Goal: Task Accomplishment & Management: Use online tool/utility

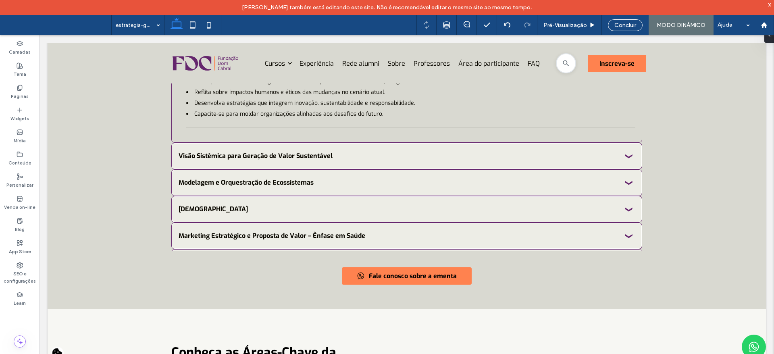
scroll to position [1765, 0]
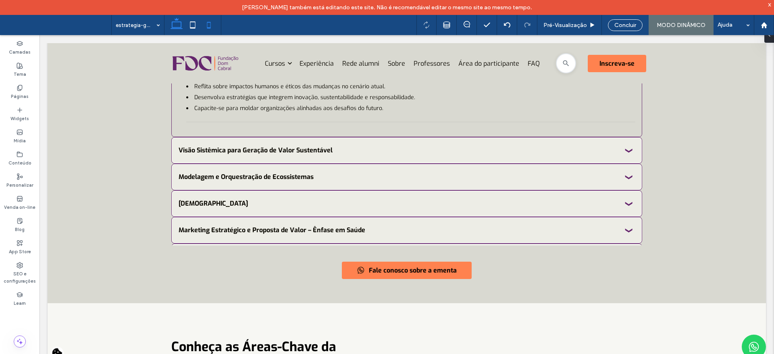
click at [207, 25] on icon at bounding box center [209, 25] width 16 height 16
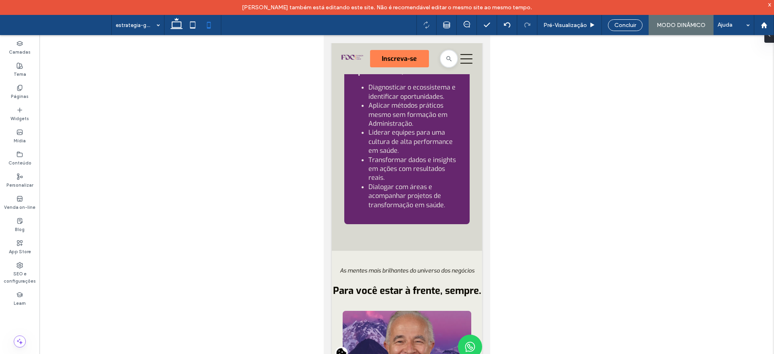
scroll to position [1638, 0]
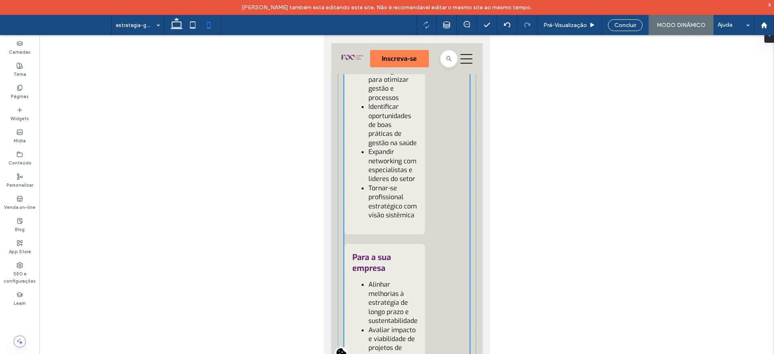
scroll to position [1753, 0]
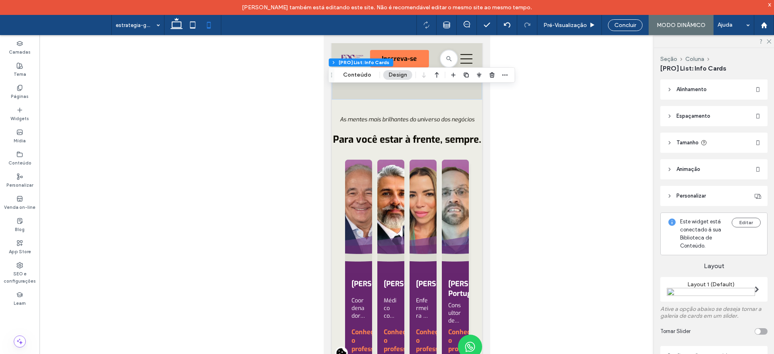
scroll to position [2363, 0]
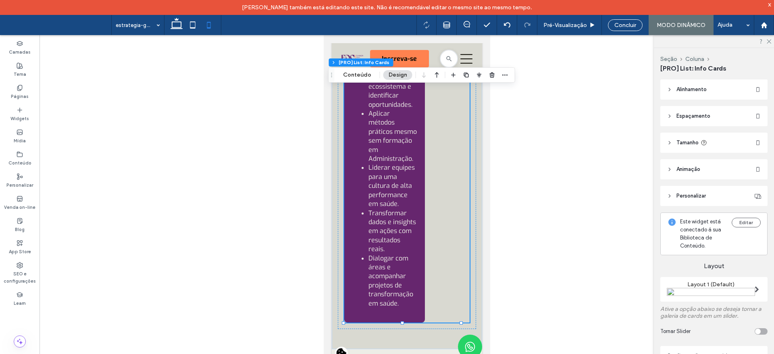
click at [676, 92] on header "Alinhamento" at bounding box center [714, 89] width 107 height 20
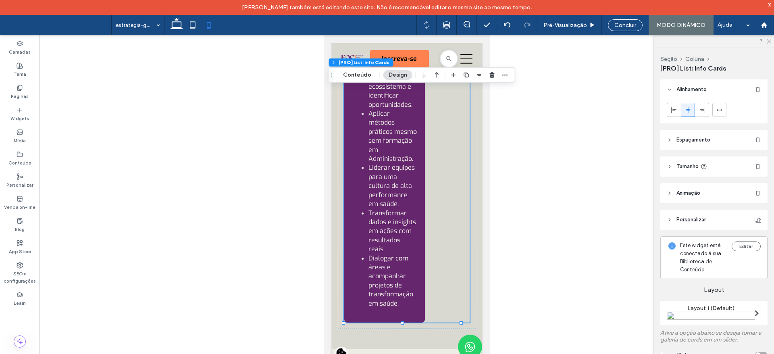
click at [668, 138] on icon at bounding box center [670, 140] width 6 height 6
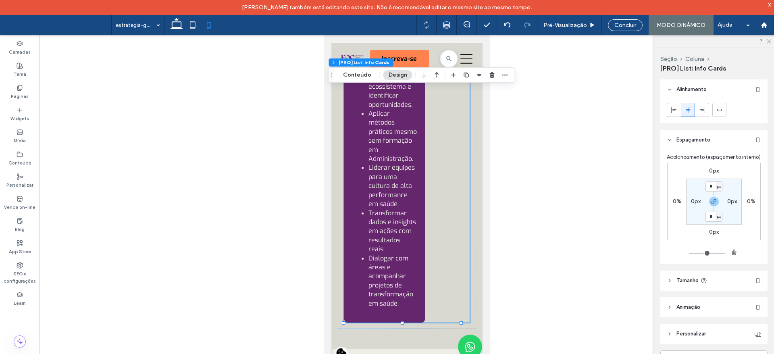
click at [674, 134] on header "Espaçamento" at bounding box center [714, 140] width 107 height 20
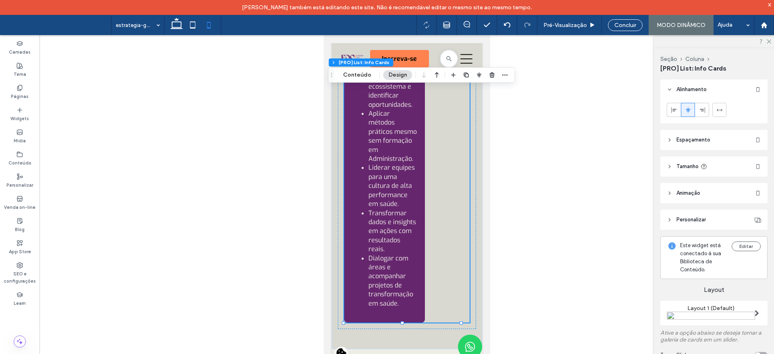
click at [670, 161] on header "Tamanho" at bounding box center [714, 166] width 107 height 20
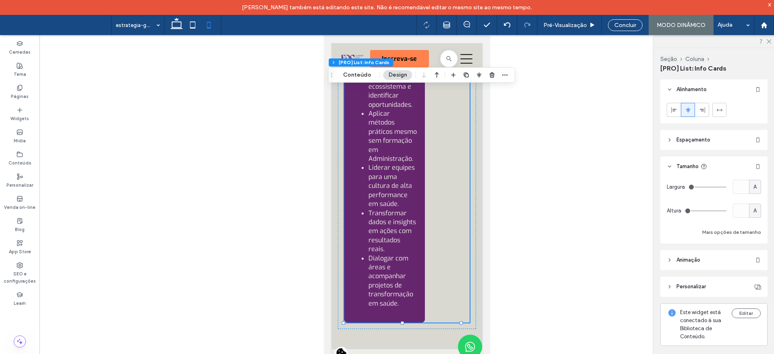
click at [670, 161] on header "Tamanho" at bounding box center [714, 166] width 107 height 20
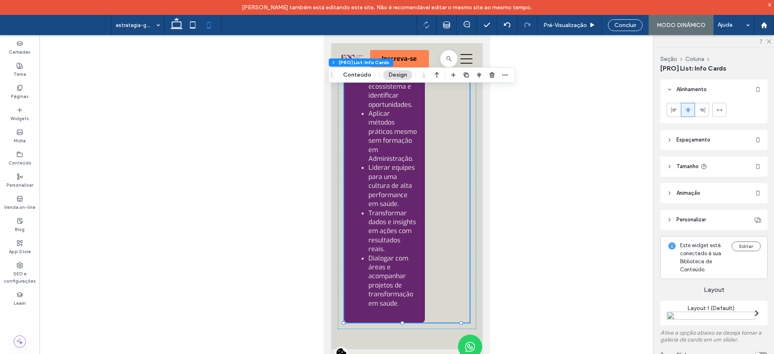
click at [669, 192] on icon at bounding box center [670, 193] width 6 height 6
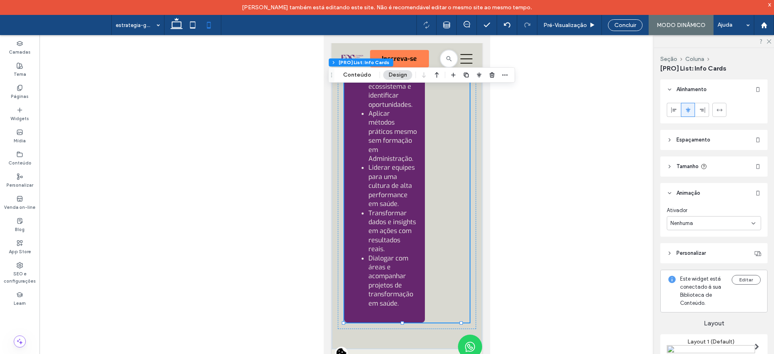
click at [670, 192] on icon at bounding box center [670, 193] width 6 height 6
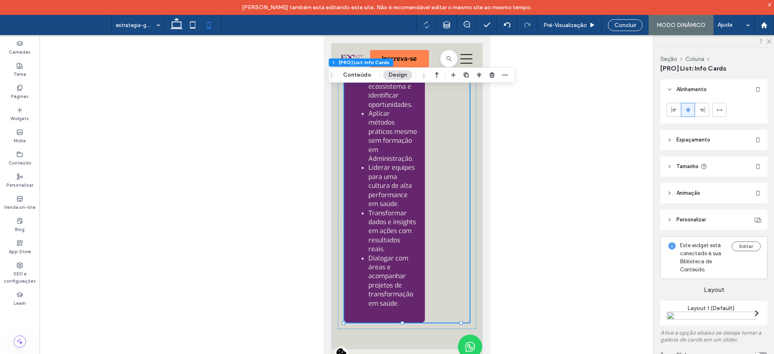
click at [669, 219] on icon at bounding box center [670, 220] width 6 height 6
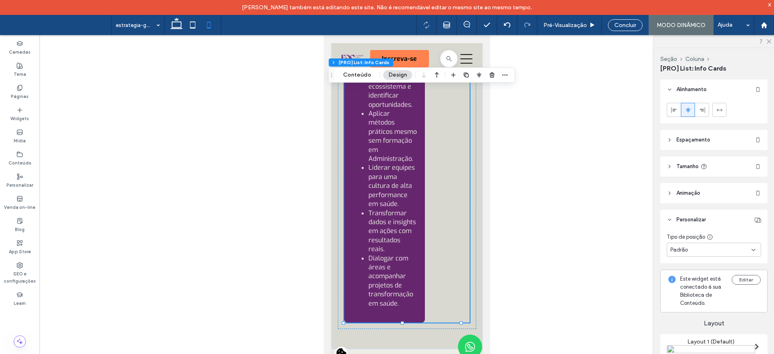
click at [671, 220] on use at bounding box center [670, 220] width 3 height 2
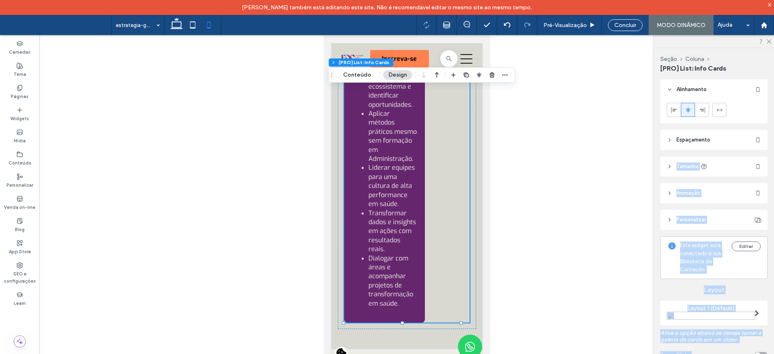
drag, startPoint x: 766, startPoint y: 139, endPoint x: 772, endPoint y: 197, distance: 58.0
click at [774, 197] on div "Seção Coluna [PRO] List: Info Cards Alinhamento Espaçamento Acolchoamento (espa…" at bounding box center [714, 208] width 120 height 321
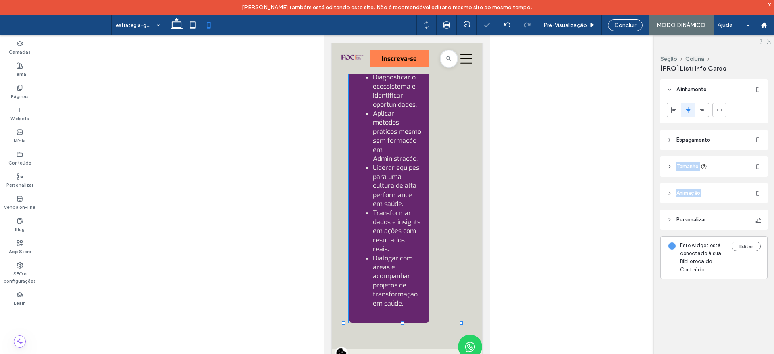
type input "***"
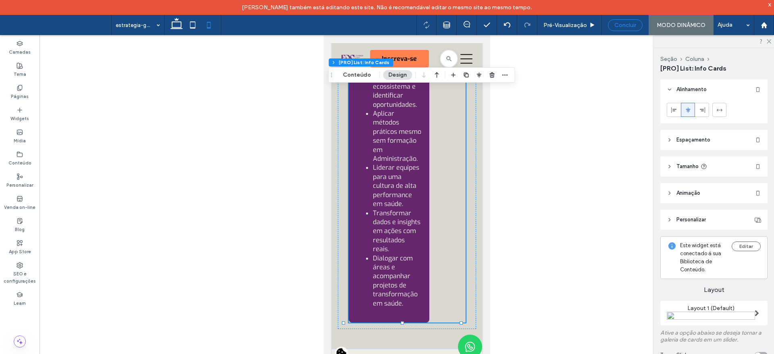
click at [628, 24] on span "Concluir" at bounding box center [626, 25] width 22 height 7
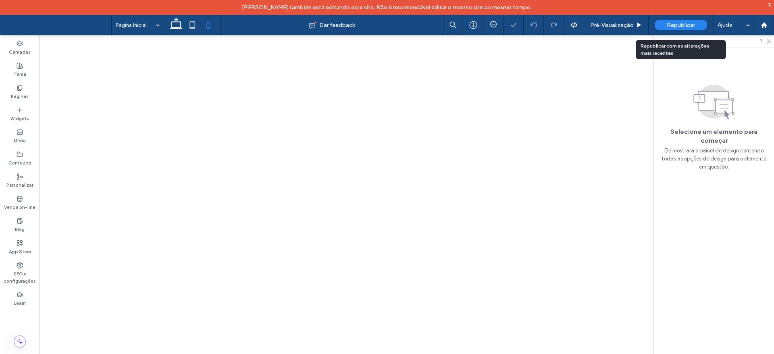
click at [674, 25] on span "Republicar" at bounding box center [681, 25] width 28 height 7
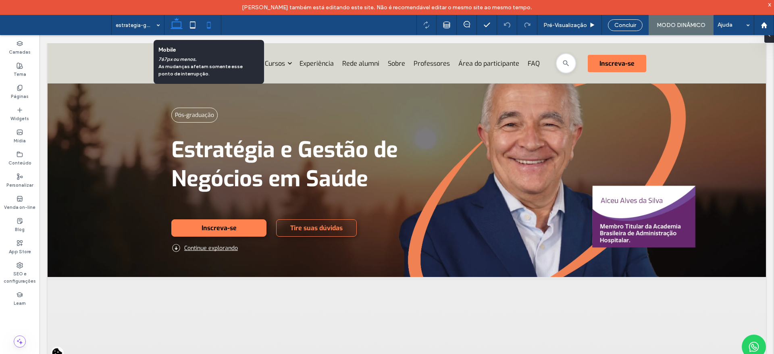
click at [207, 24] on icon at bounding box center [209, 25] width 16 height 16
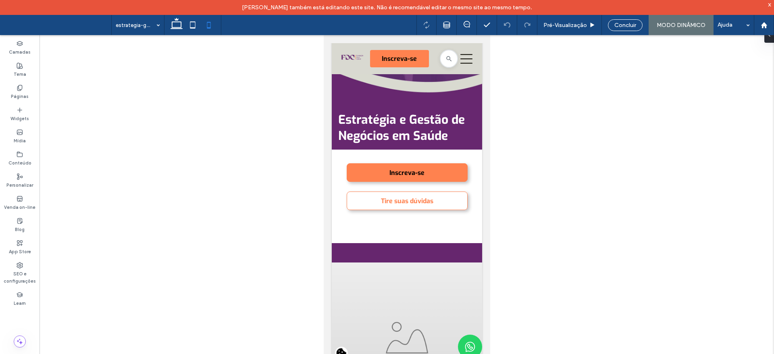
drag, startPoint x: 486, startPoint y: 67, endPoint x: 814, endPoint y: 104, distance: 329.7
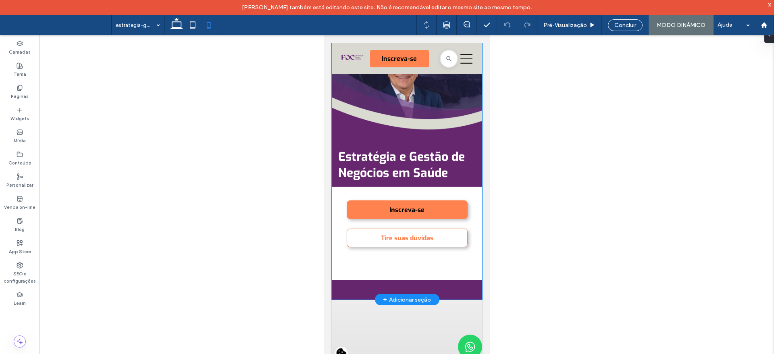
click at [464, 149] on h1 "Estratégia e Gestão de Negócios em Saúde​" at bounding box center [407, 165] width 138 height 32
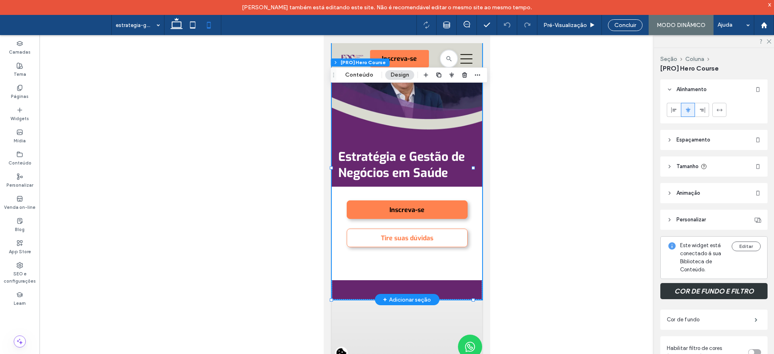
click at [453, 135] on div "Pós-graduação Estratégia e Gestão de Negócios em Saúde​ Inscreva-se Tire suas d…" at bounding box center [407, 154] width 138 height 220
click at [357, 158] on link "Estratégia e Gestão de Negócios em Saúde​" at bounding box center [401, 165] width 127 height 32
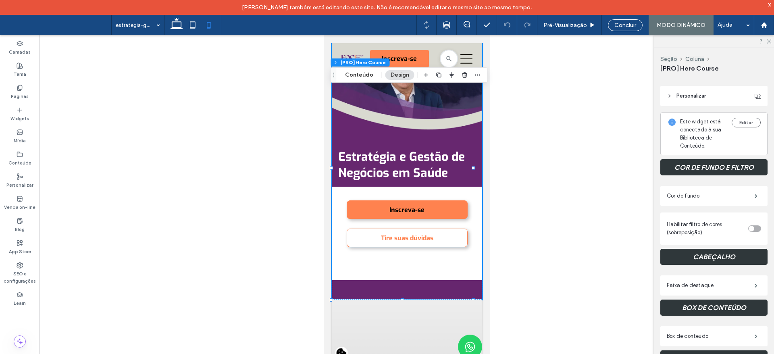
scroll to position [148, 0]
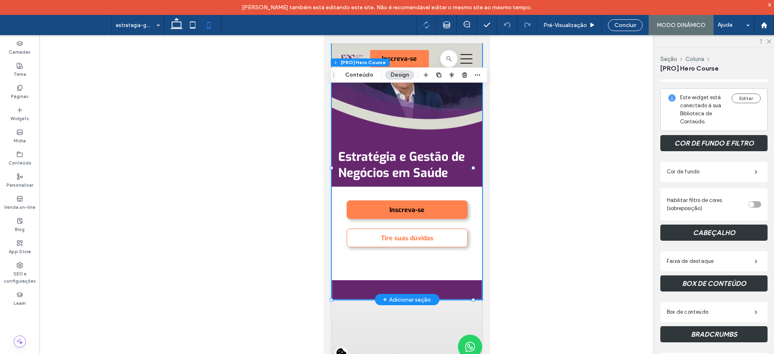
click at [461, 126] on div "Pós-graduação Estratégia e Gestão de Negócios em Saúde​ Inscreva-se Tire suas d…" at bounding box center [407, 154] width 138 height 220
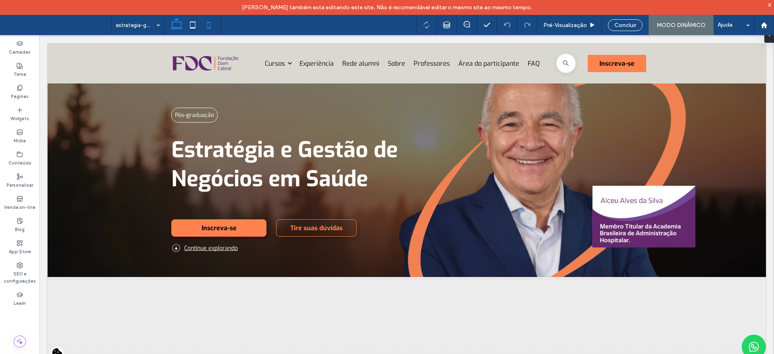
click at [210, 28] on use at bounding box center [209, 25] width 4 height 6
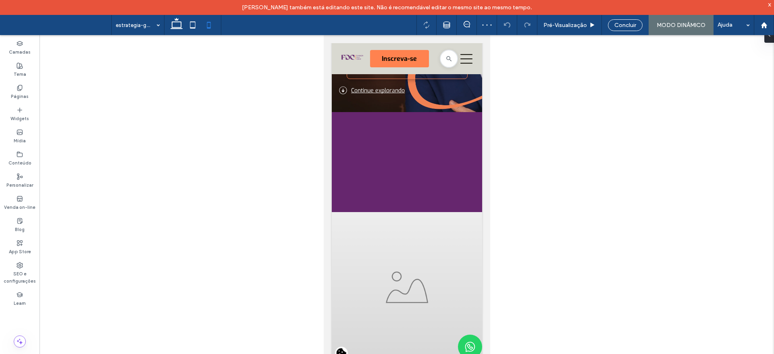
scroll to position [144, 0]
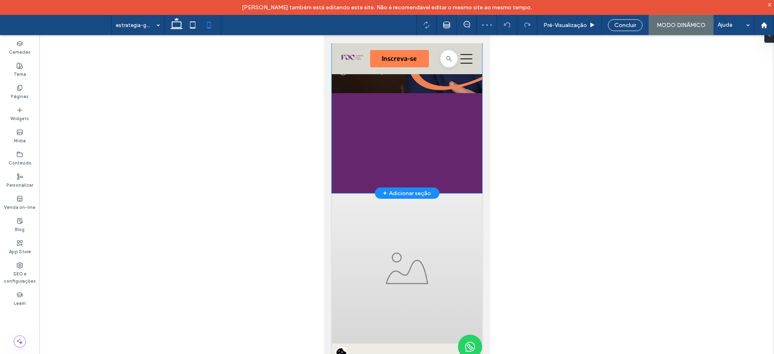
click at [435, 151] on div "Pós-graduação Estratégia e Gestão de Negócios em Saúde​ Inscreva-se Tire suas d…" at bounding box center [407, 61] width 150 height 263
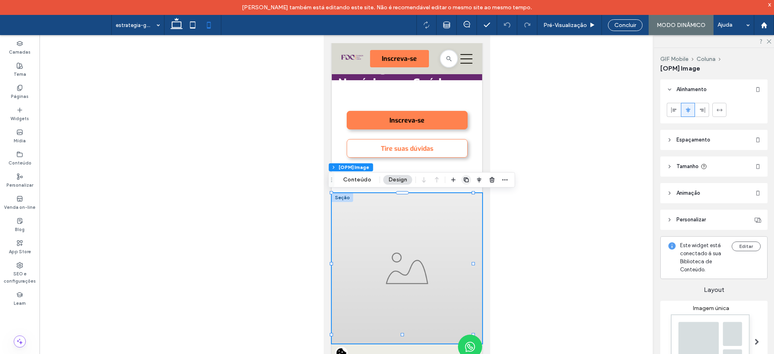
click at [462, 175] on span "button" at bounding box center [467, 180] width 10 height 10
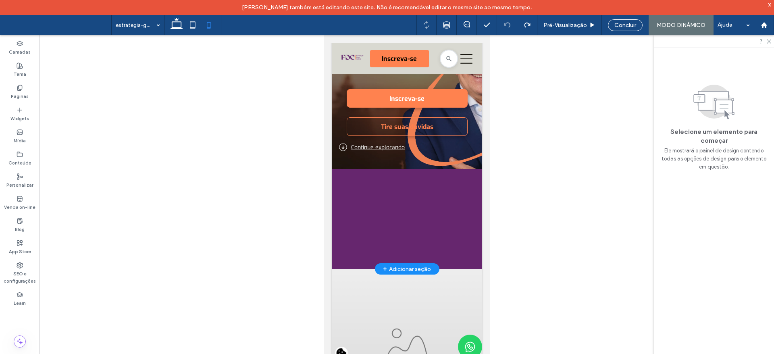
scroll to position [73, 0]
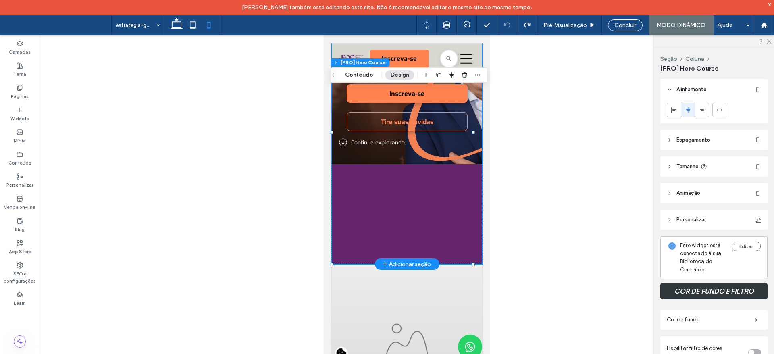
click at [412, 195] on div "Pós-graduação Estratégia e Gestão de Negócios em Saúde​ Inscreva-se Tire suas d…" at bounding box center [407, 132] width 150 height 263
click at [670, 169] on icon at bounding box center [670, 167] width 6 height 6
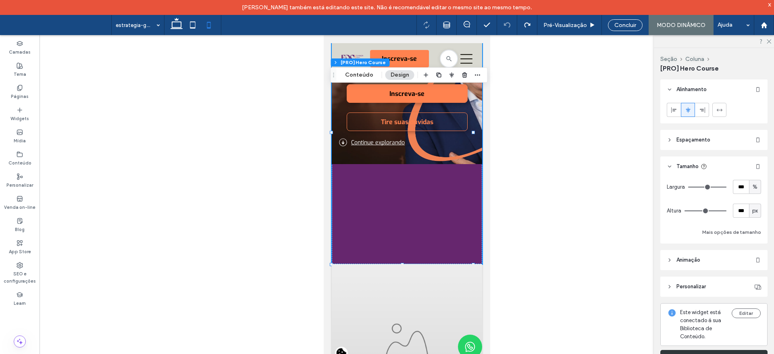
click at [753, 188] on span "%" at bounding box center [755, 187] width 5 height 8
click at [724, 229] on button "Mais opções de tamanho" at bounding box center [732, 232] width 59 height 10
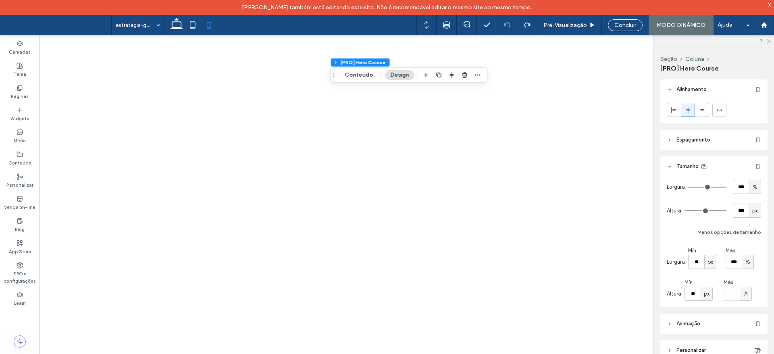
click at [753, 214] on span "px" at bounding box center [756, 211] width 6 height 8
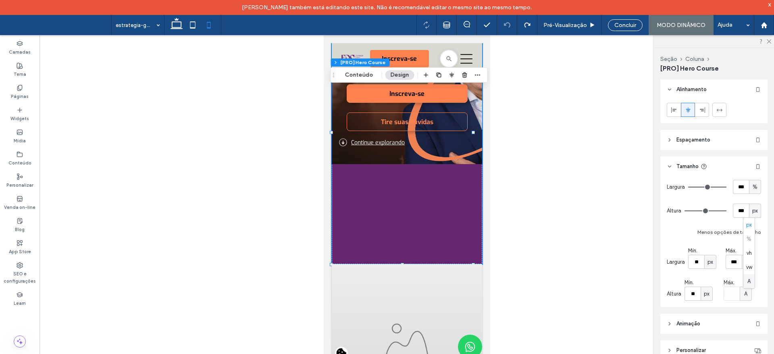
click at [749, 279] on span "A" at bounding box center [749, 281] width 3 height 8
type input "*"
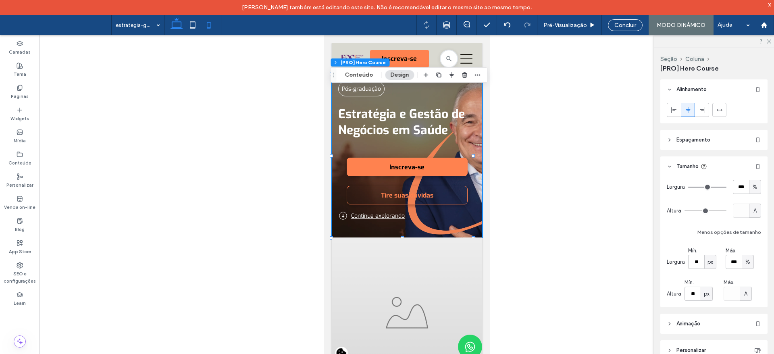
click at [173, 32] on icon at bounding box center [177, 25] width 16 height 16
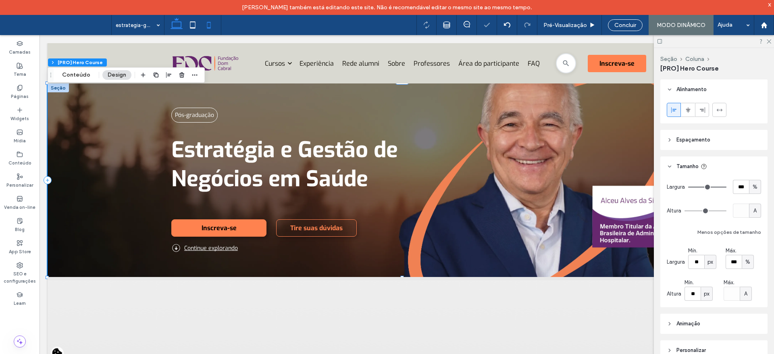
click at [208, 27] on use at bounding box center [209, 25] width 4 height 6
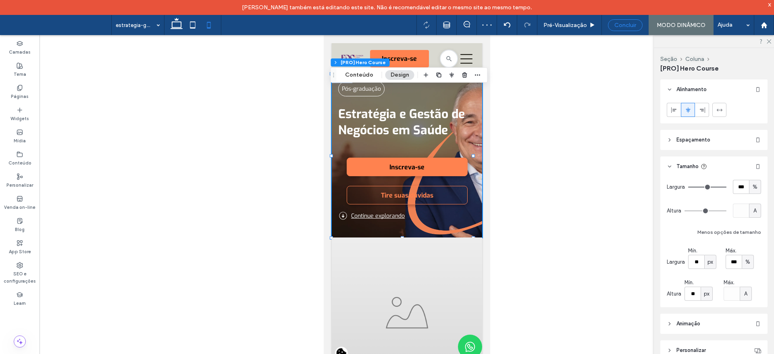
click at [626, 28] on span "Concluir" at bounding box center [626, 25] width 22 height 7
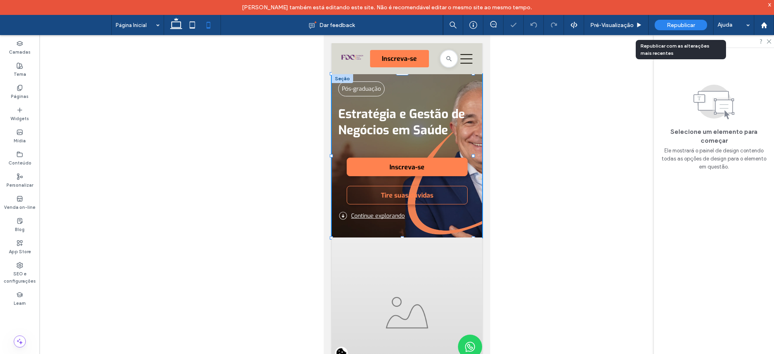
click at [675, 24] on span "Republicar" at bounding box center [681, 25] width 28 height 7
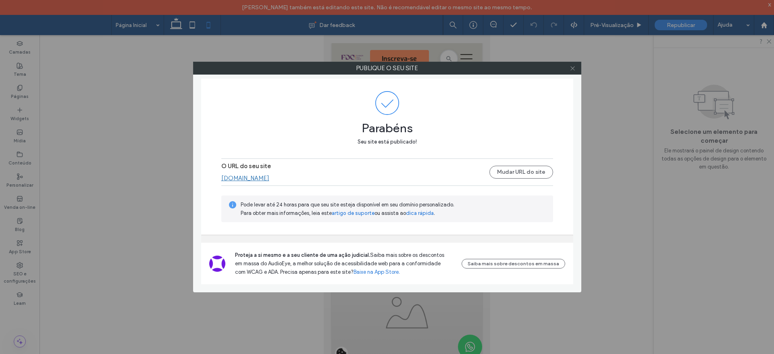
click at [575, 69] on icon at bounding box center [573, 68] width 6 height 6
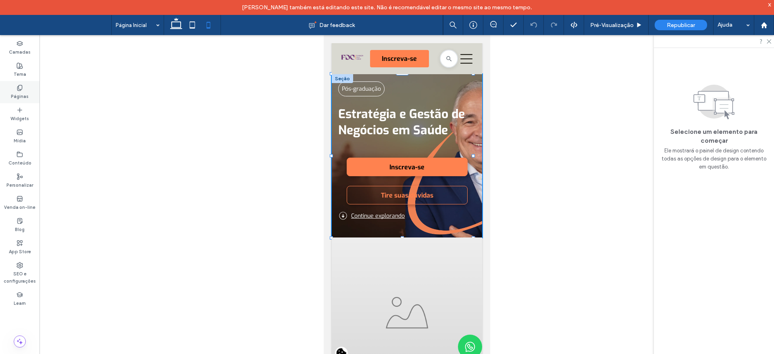
click at [27, 91] on label "Páginas" at bounding box center [20, 95] width 18 height 9
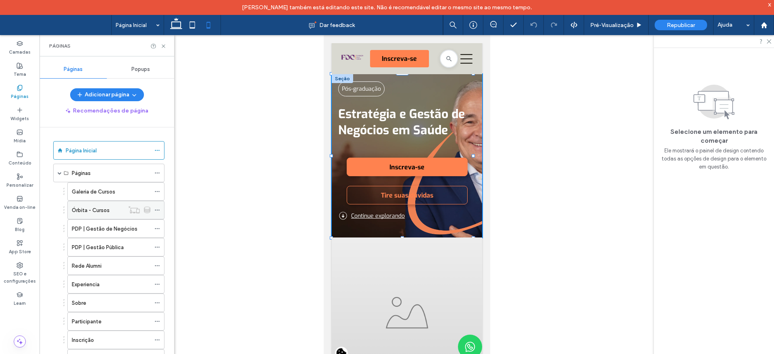
click at [98, 214] on label "Órbita - Cursos" at bounding box center [91, 210] width 38 height 14
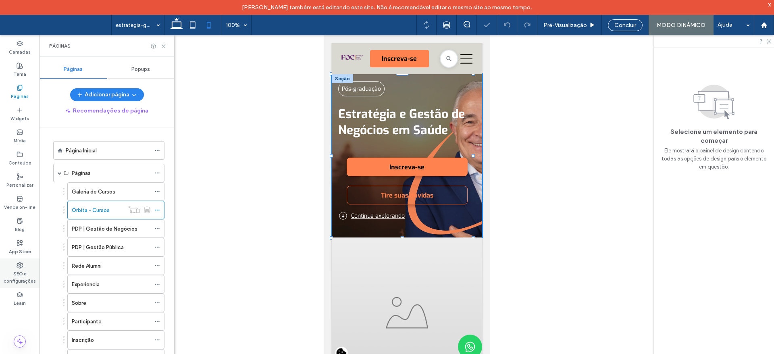
click at [18, 274] on label "SEO e configurações" at bounding box center [20, 277] width 40 height 16
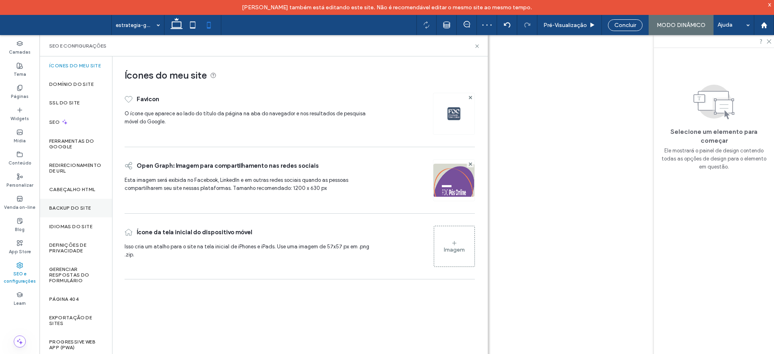
click at [62, 208] on label "Backup do Site" at bounding box center [70, 208] width 42 height 6
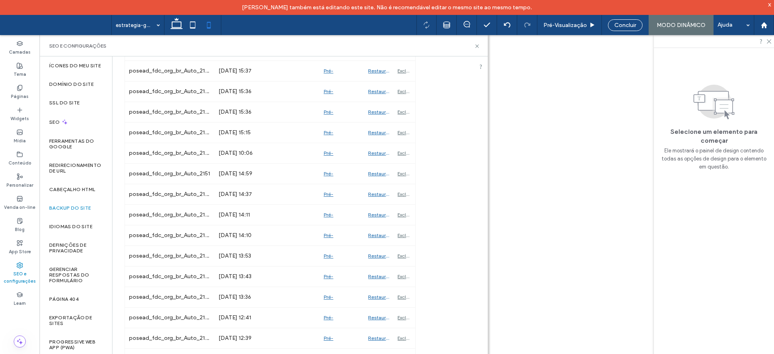
scroll to position [316, 0]
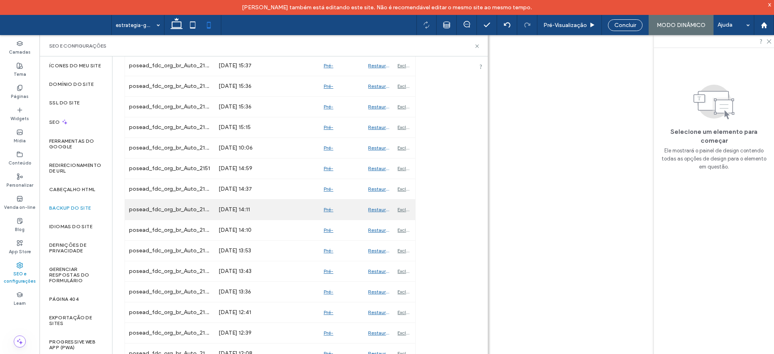
click at [327, 209] on div "Pré-Visualizaçāo" at bounding box center [342, 210] width 45 height 20
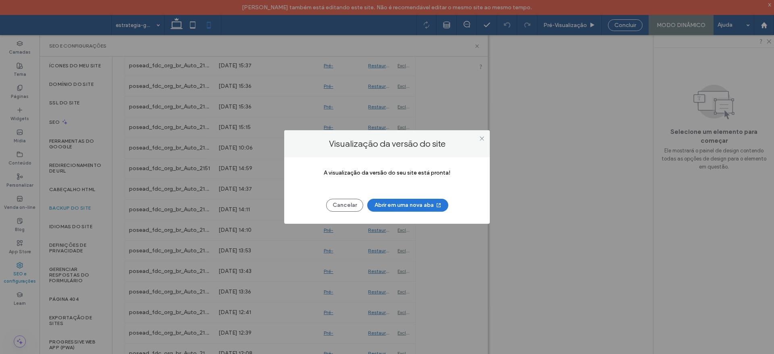
click at [379, 205] on button "Abrir em uma nova aba" at bounding box center [407, 205] width 81 height 13
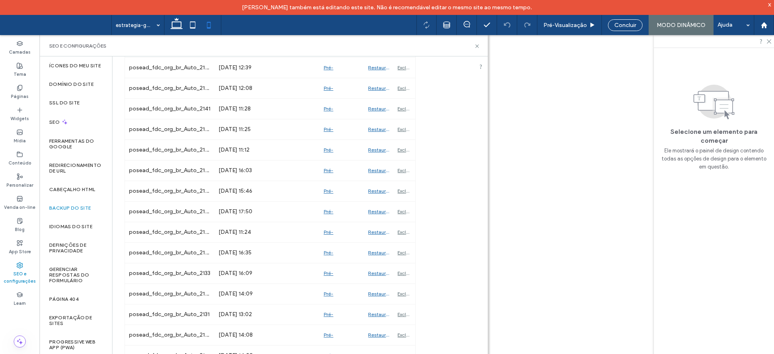
scroll to position [582, 0]
click at [479, 45] on icon at bounding box center [477, 46] width 6 height 6
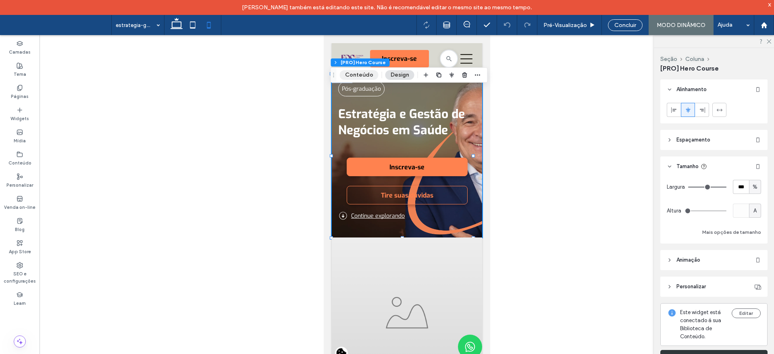
click at [368, 77] on button "Conteúdo" at bounding box center [359, 75] width 39 height 10
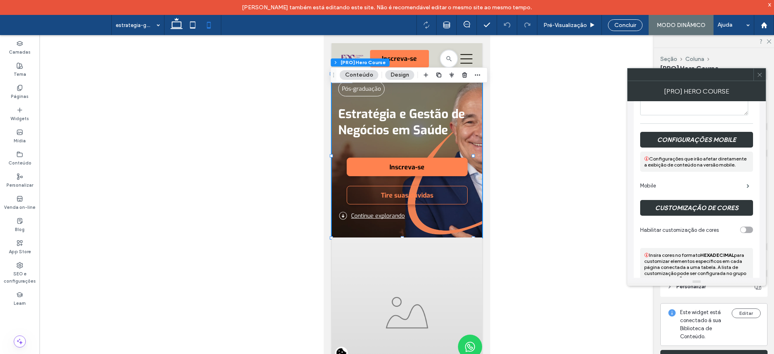
scroll to position [1715, 0]
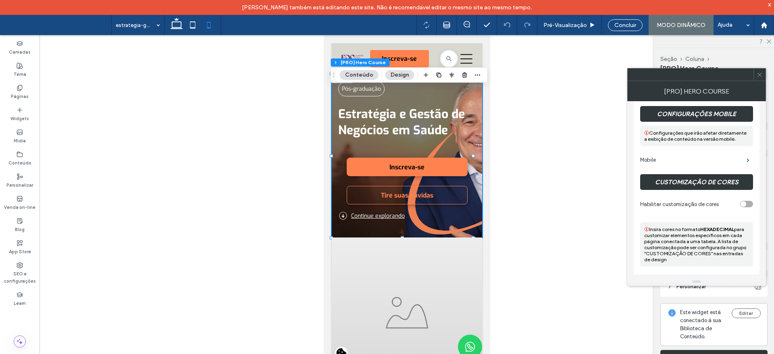
click at [761, 73] on icon at bounding box center [760, 75] width 6 height 6
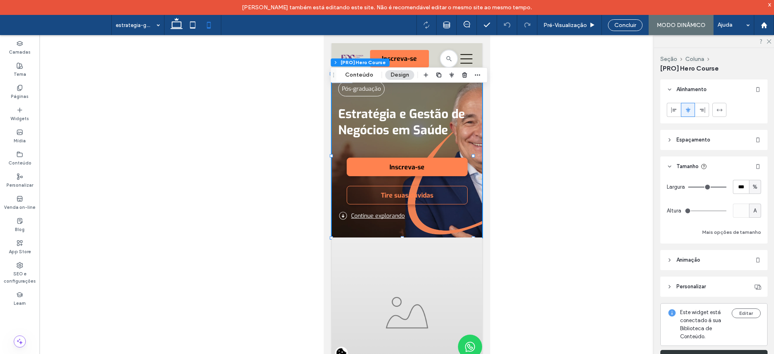
click at [753, 186] on span "%" at bounding box center [755, 187] width 5 height 8
click at [751, 255] on span "A" at bounding box center [749, 258] width 3 height 8
type input "*"
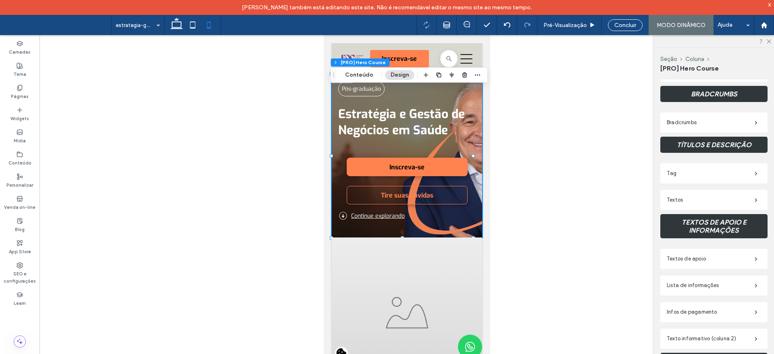
scroll to position [457, 0]
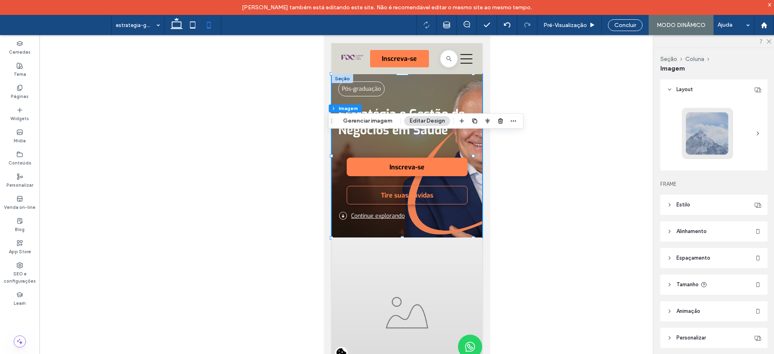
click at [677, 203] on span "Estilo" at bounding box center [684, 205] width 14 height 8
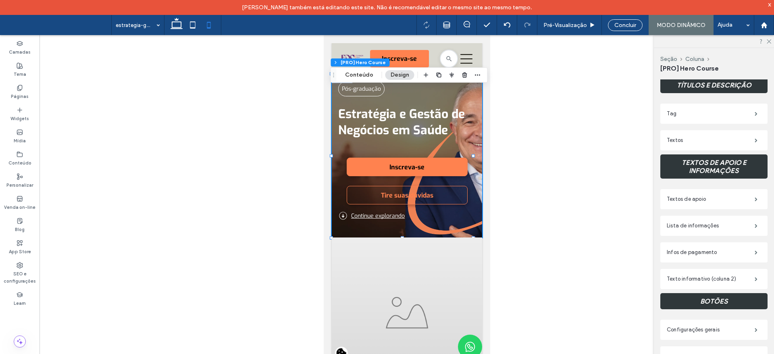
scroll to position [542, 0]
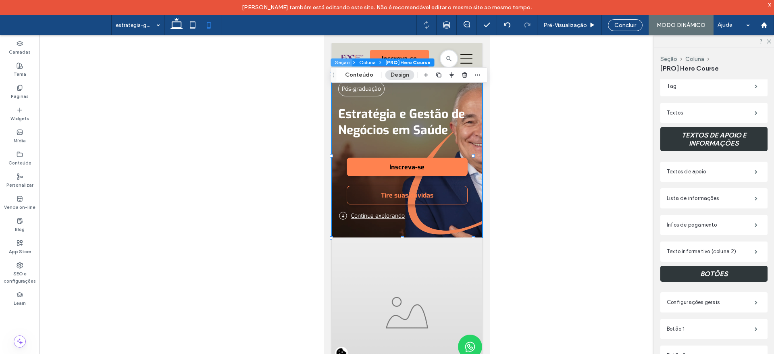
click at [342, 60] on button "Seção" at bounding box center [342, 62] width 22 height 8
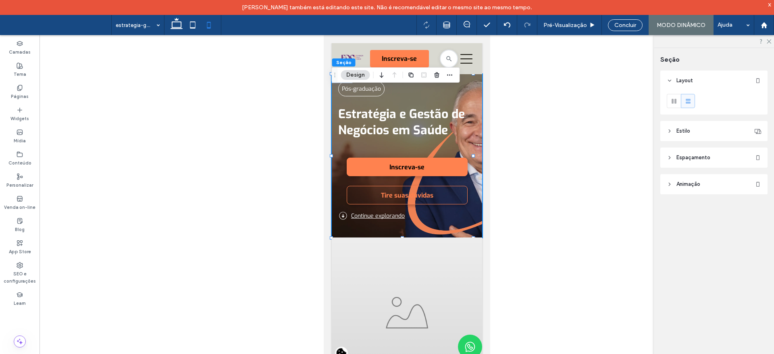
click at [687, 129] on span "Estilo" at bounding box center [684, 131] width 14 height 8
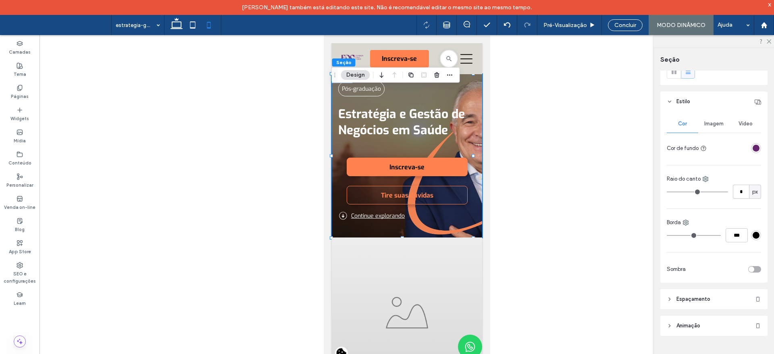
scroll to position [32, 0]
click at [672, 302] on header "Espaçamento" at bounding box center [714, 297] width 107 height 20
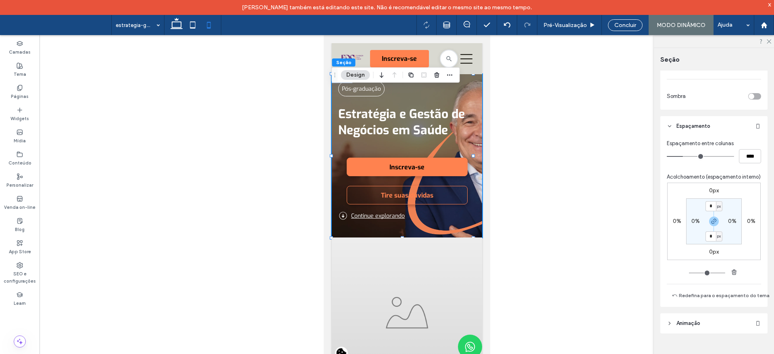
scroll to position [217, 0]
click at [674, 317] on header "Animaçāo" at bounding box center [714, 323] width 107 height 20
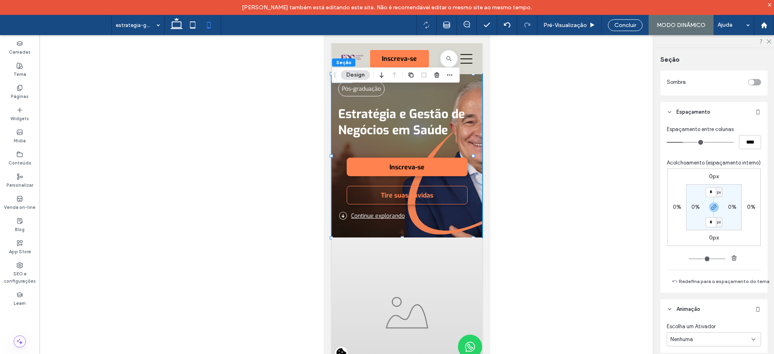
scroll to position [250, 0]
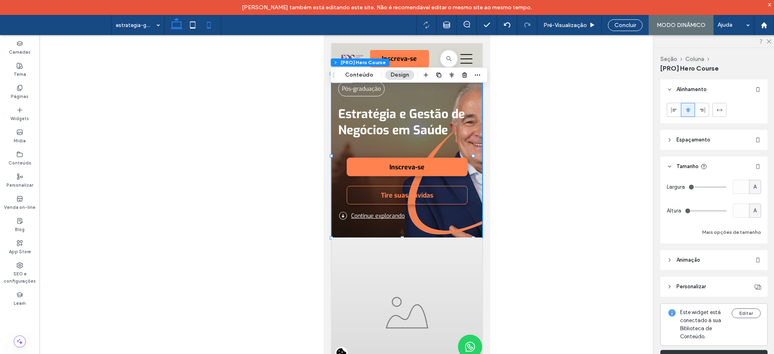
click at [184, 25] on icon at bounding box center [177, 25] width 16 height 16
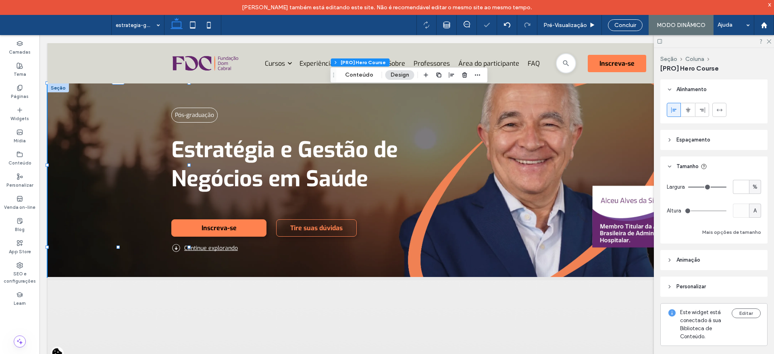
type input "***"
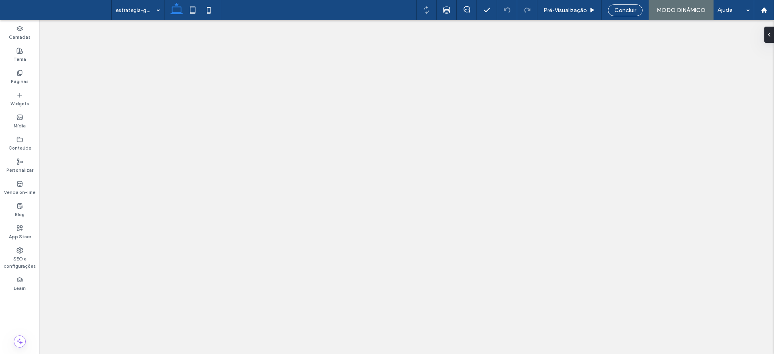
click at [212, 15] on icon at bounding box center [209, 10] width 16 height 16
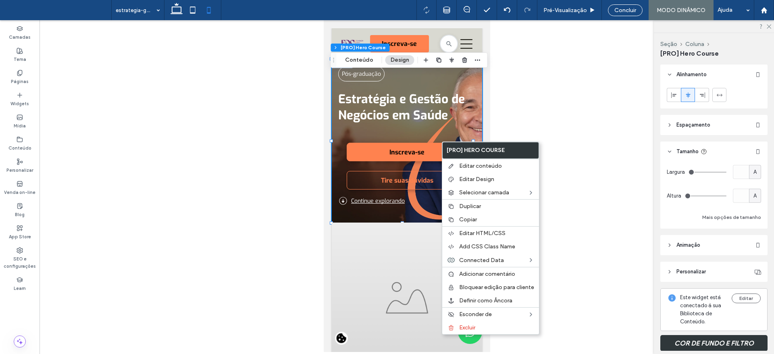
click at [298, 198] on div at bounding box center [407, 186] width 735 height 332
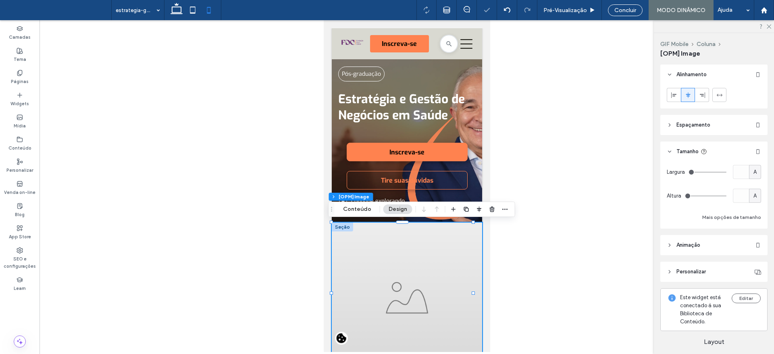
click at [145, 21] on div at bounding box center [407, 186] width 735 height 332
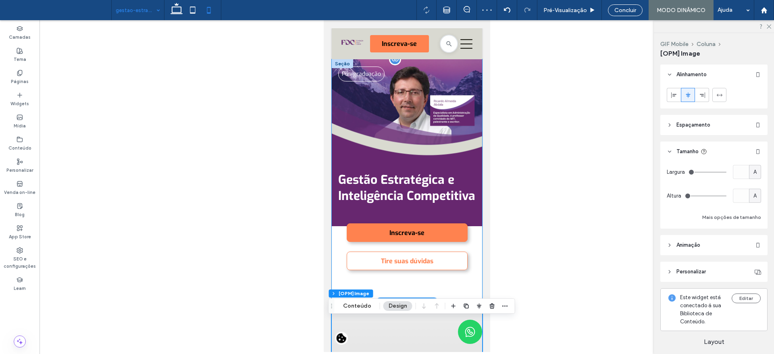
click at [470, 250] on div "Pós-graduação Gestão Estratégica e Inteligência Competitiva Inscreva-se Tire su…" at bounding box center [407, 181] width 150 height 244
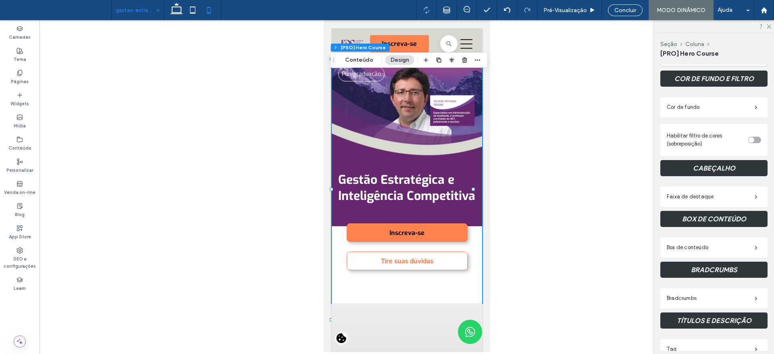
scroll to position [295, 0]
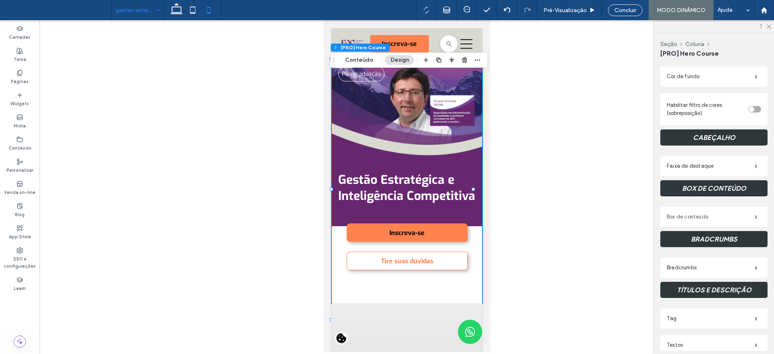
click at [694, 219] on label "Box de conteúdo" at bounding box center [711, 217] width 88 height 16
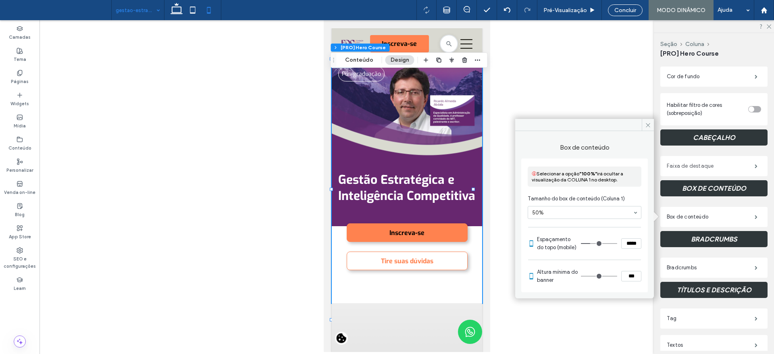
click at [707, 159] on label "Faixa de destaque" at bounding box center [711, 166] width 88 height 16
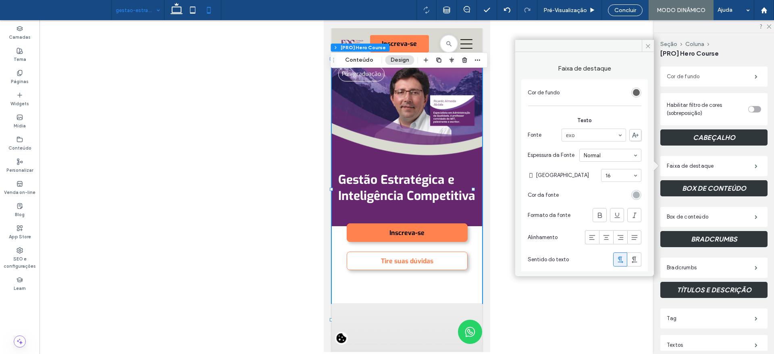
click at [699, 77] on label "Cor de fundo" at bounding box center [711, 77] width 88 height 16
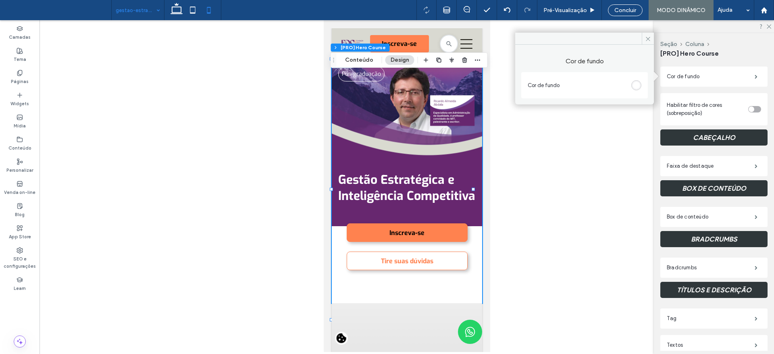
click at [637, 90] on div "rgb(255, 255, 255)" at bounding box center [637, 85] width 10 height 10
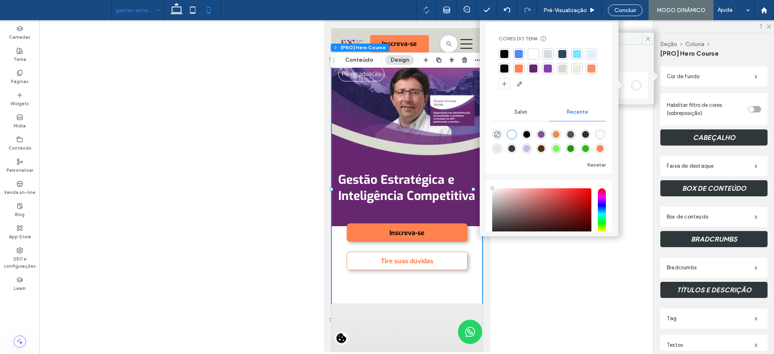
click at [539, 71] on div at bounding box center [533, 68] width 11 height 11
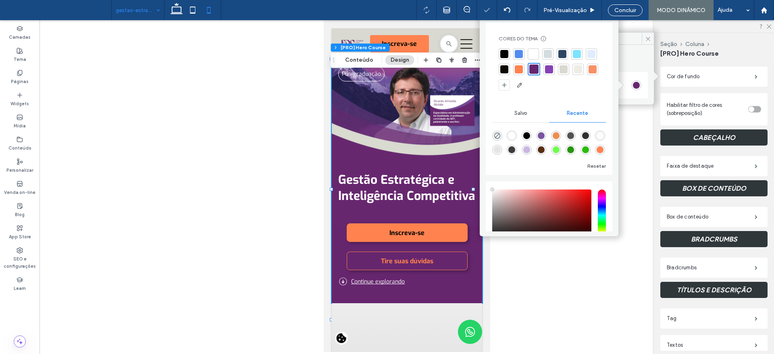
drag, startPoint x: 651, startPoint y: 308, endPoint x: 654, endPoint y: 190, distance: 118.2
click at [651, 308] on div at bounding box center [407, 186] width 735 height 332
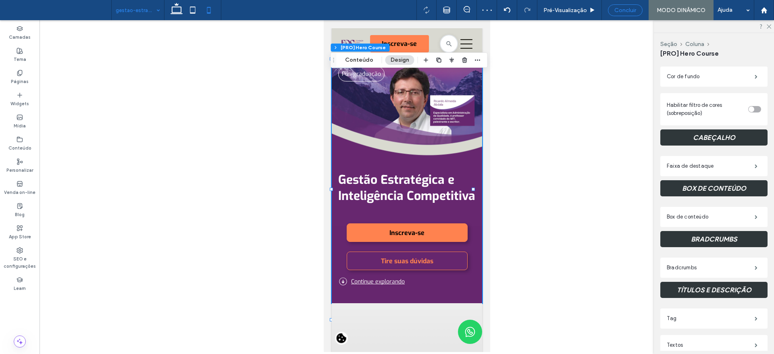
click at [623, 11] on span "Concluir" at bounding box center [626, 10] width 22 height 7
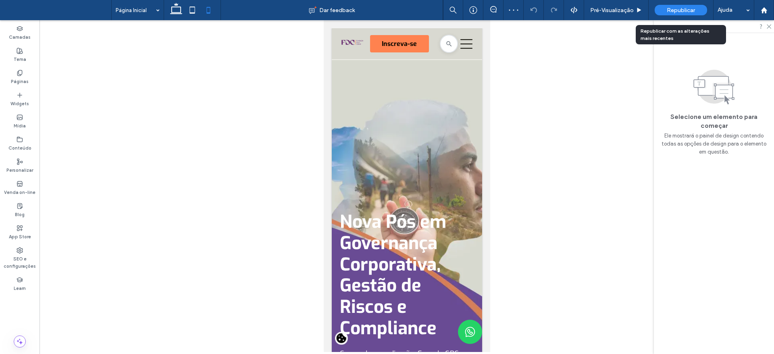
click at [668, 12] on span "Republicar" at bounding box center [681, 10] width 28 height 7
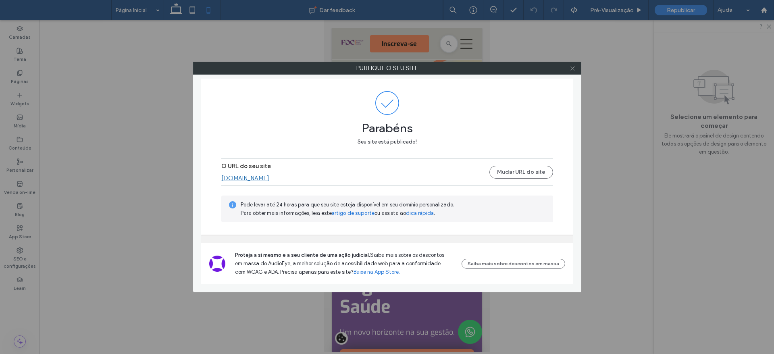
click at [574, 68] on icon at bounding box center [573, 68] width 6 height 6
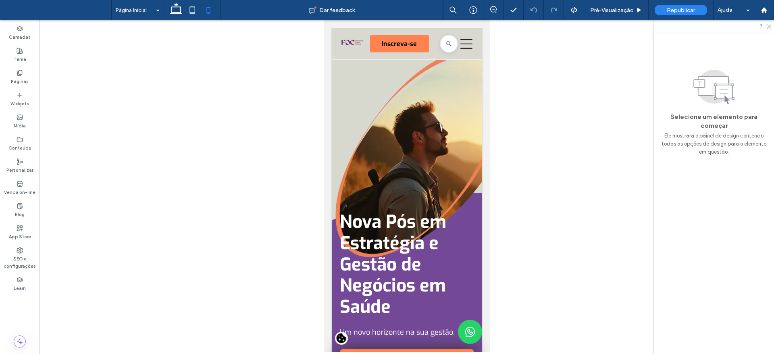
click at [168, 10] on div at bounding box center [192, 10] width 57 height 20
click at [175, 13] on icon at bounding box center [176, 10] width 16 height 16
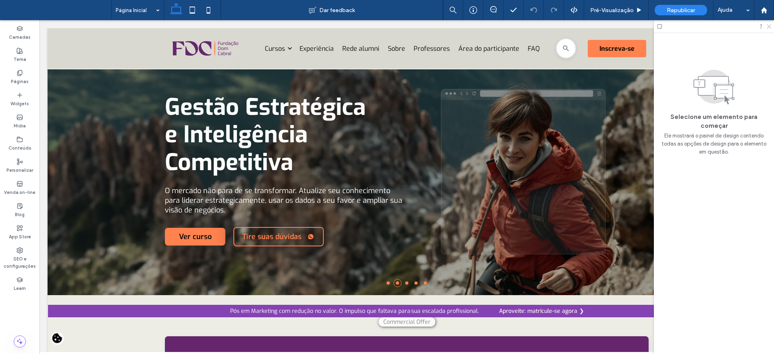
click at [768, 26] on icon at bounding box center [768, 25] width 5 height 5
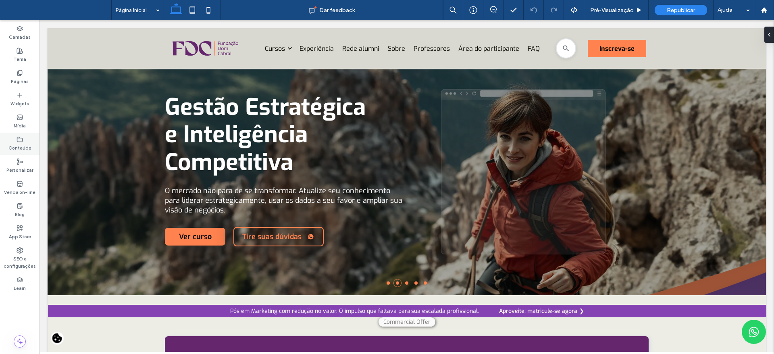
click at [22, 141] on icon at bounding box center [20, 139] width 6 height 6
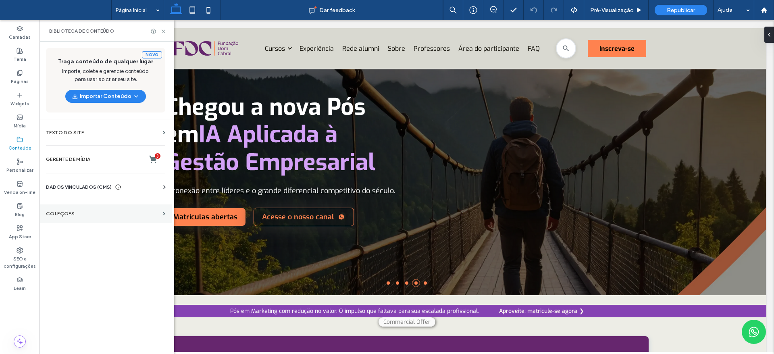
click at [86, 207] on section "COLEÇÕES" at bounding box center [106, 213] width 132 height 19
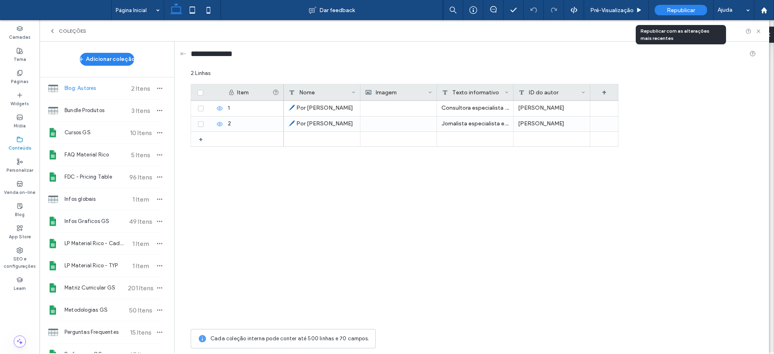
click at [689, 14] on div "Republicar" at bounding box center [681, 10] width 52 height 10
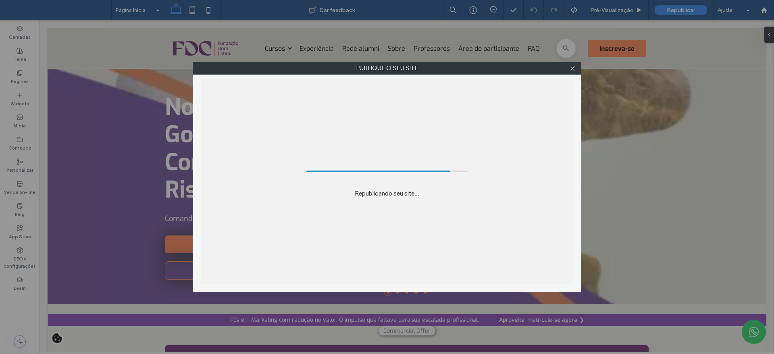
drag, startPoint x: 581, startPoint y: 67, endPoint x: 577, endPoint y: 66, distance: 4.1
click at [578, 66] on label "Publique o seu site" at bounding box center [388, 68] width 388 height 12
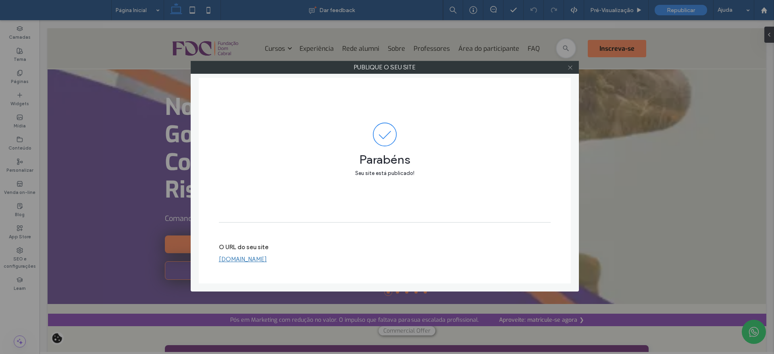
click at [572, 68] on icon at bounding box center [571, 68] width 6 height 6
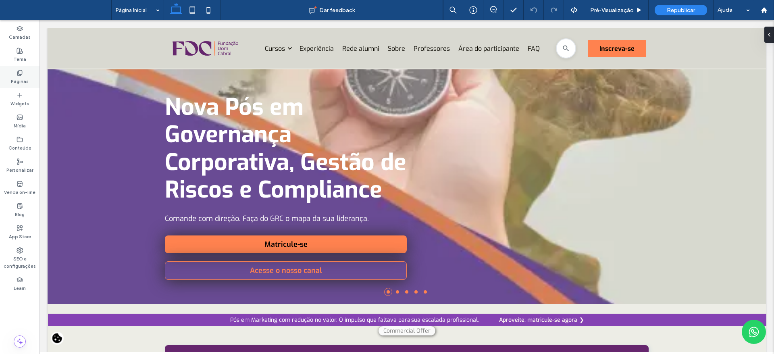
click at [22, 76] on label "Páginas" at bounding box center [20, 80] width 18 height 9
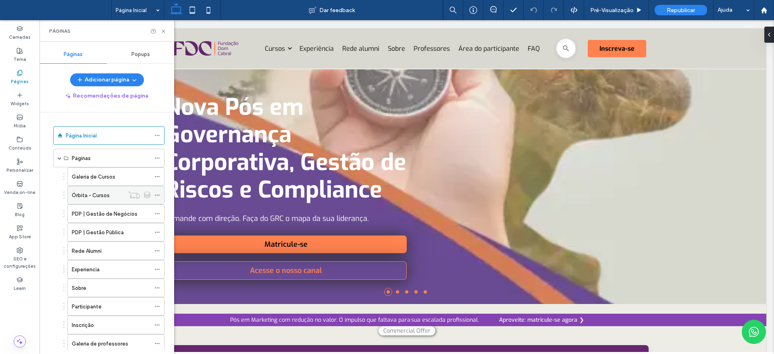
click at [89, 196] on label "Órbita - Cursos" at bounding box center [91, 195] width 38 height 14
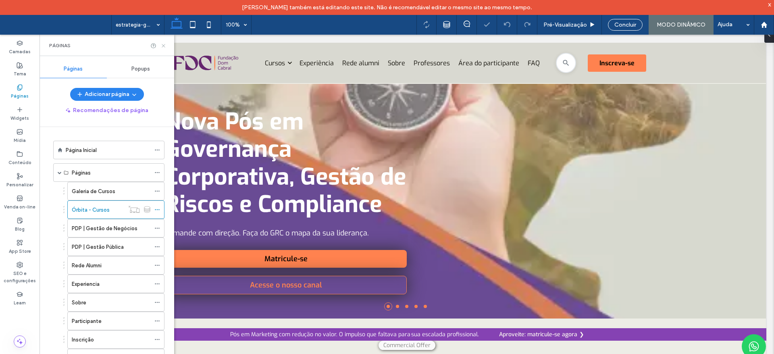
click at [165, 47] on icon at bounding box center [164, 46] width 6 height 6
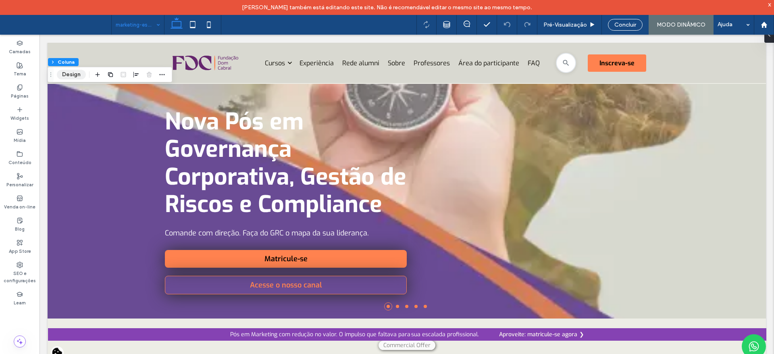
click at [67, 71] on button "Design" at bounding box center [71, 75] width 29 height 10
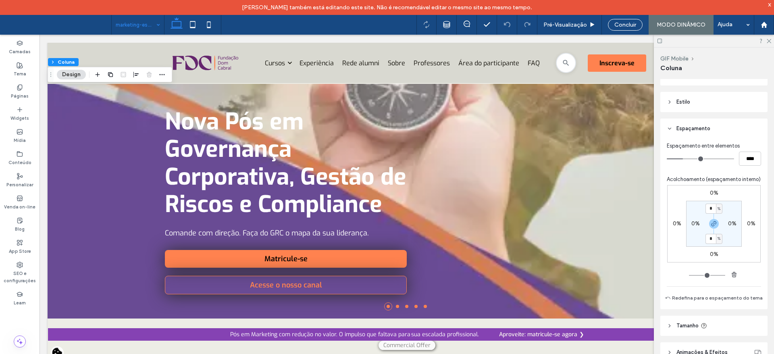
scroll to position [160, 0]
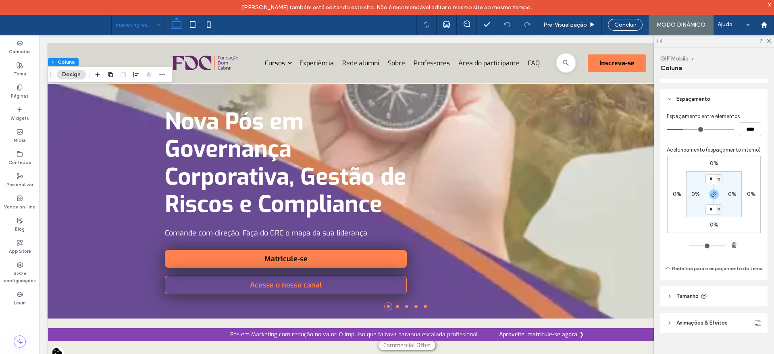
click at [670, 293] on header "Tamanho" at bounding box center [714, 296] width 107 height 20
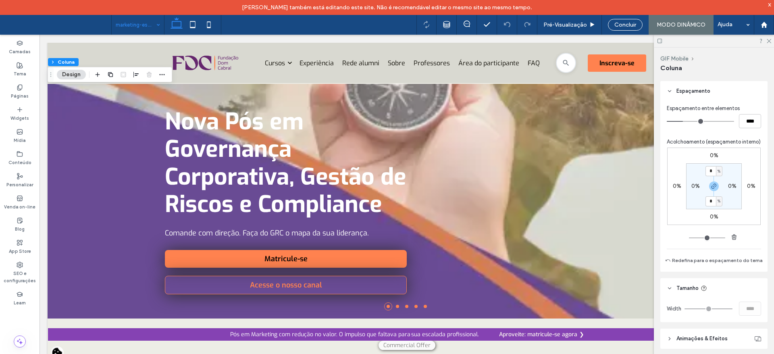
scroll to position [184, 0]
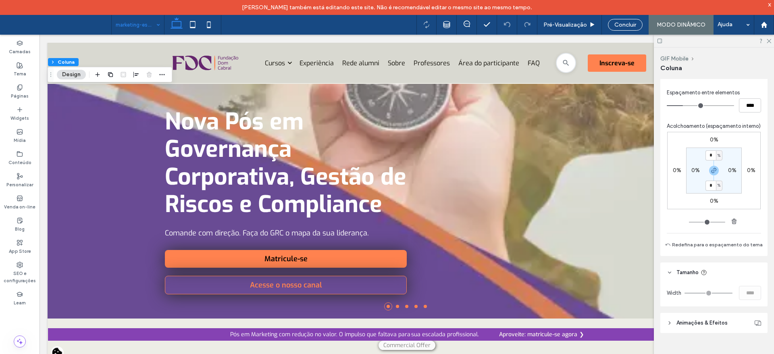
click at [669, 275] on icon at bounding box center [670, 273] width 6 height 6
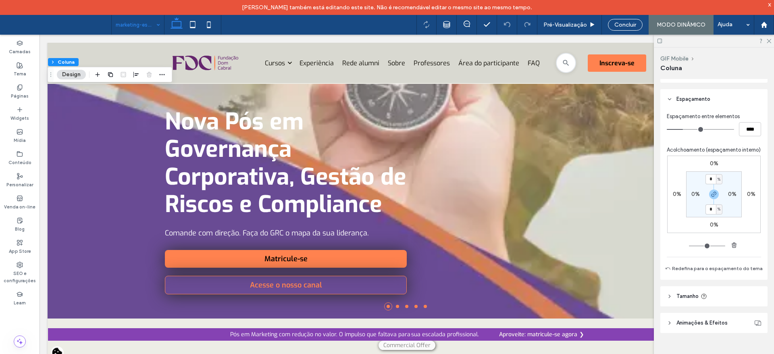
scroll to position [160, 0]
click at [663, 91] on header "Espaçamento" at bounding box center [714, 99] width 107 height 20
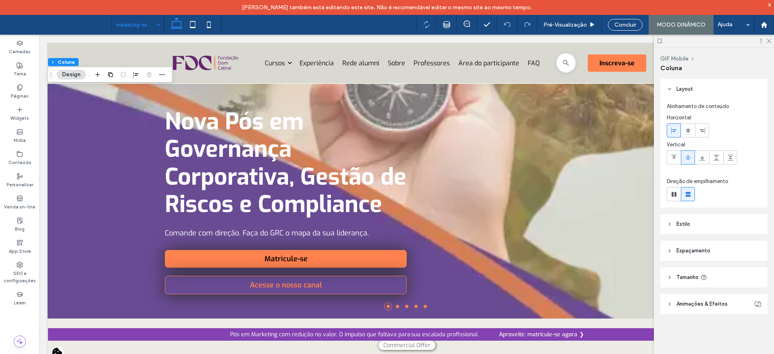
scroll to position [0, 0]
click at [670, 223] on use at bounding box center [670, 224] width 2 height 3
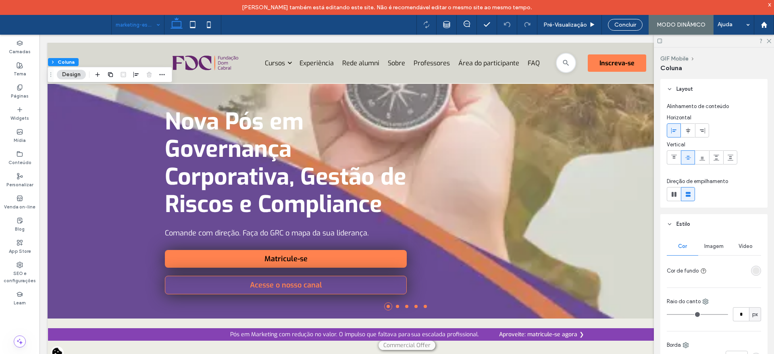
click at [670, 223] on icon at bounding box center [670, 224] width 6 height 6
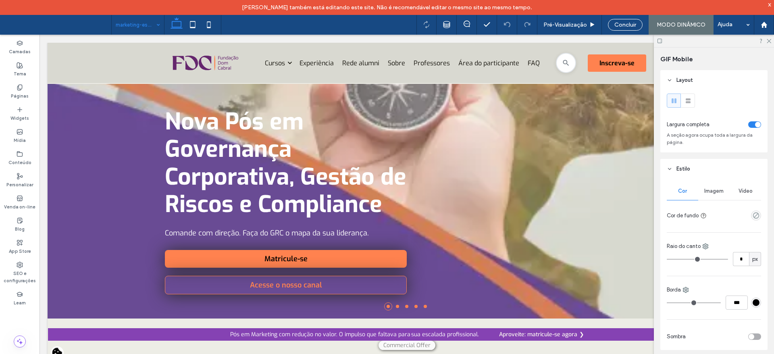
type input "***"
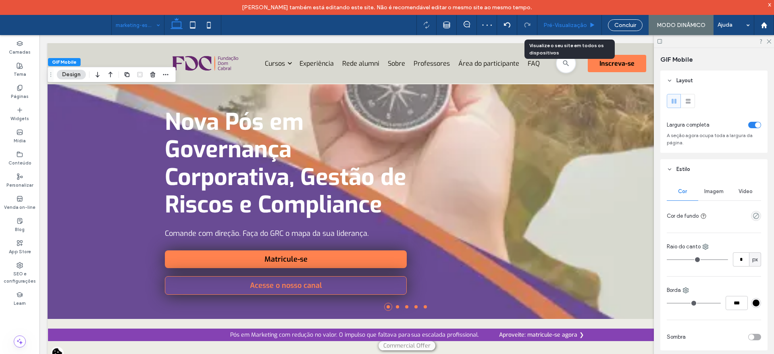
click at [568, 23] on span "Pré-Visualizaçāo" at bounding box center [566, 25] width 44 height 7
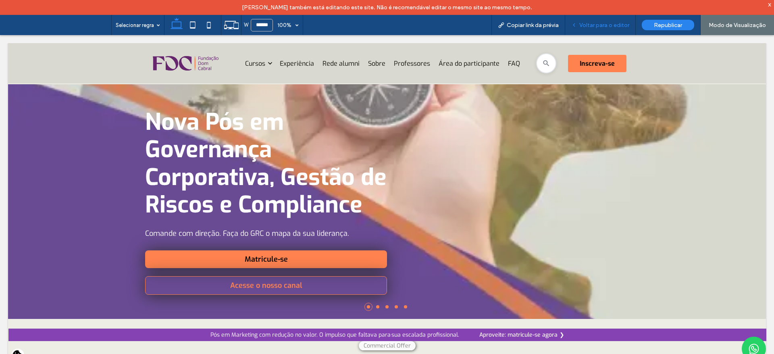
click at [616, 29] on div "Voltar para o editor" at bounding box center [600, 25] width 71 height 20
click at [597, 25] on span "Voltar para o editor" at bounding box center [605, 25] width 50 height 7
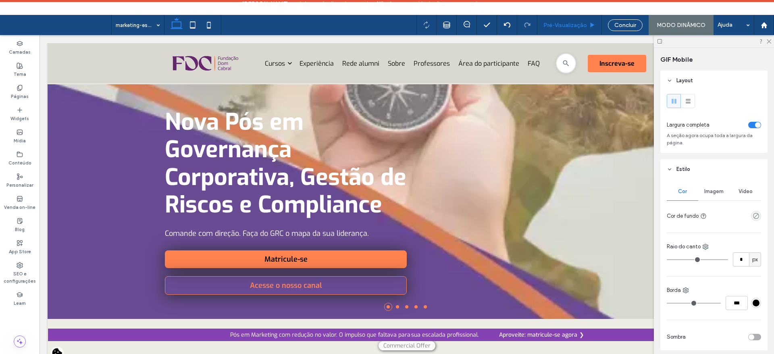
type input "***"
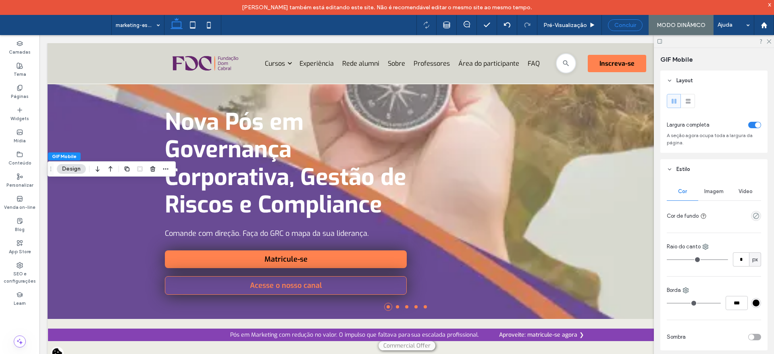
click at [620, 25] on span "Concluir" at bounding box center [626, 25] width 22 height 7
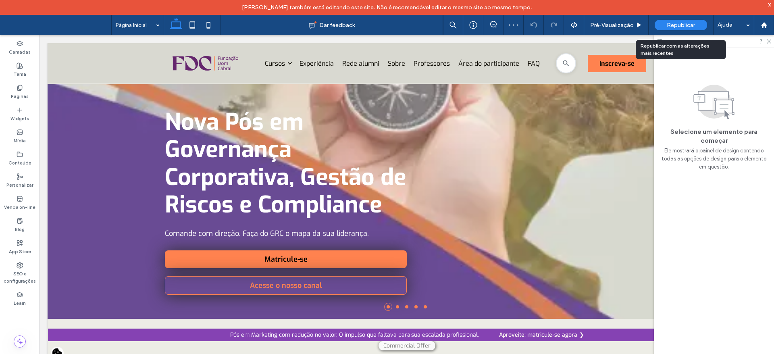
click at [668, 26] on span "Republicar" at bounding box center [681, 25] width 28 height 7
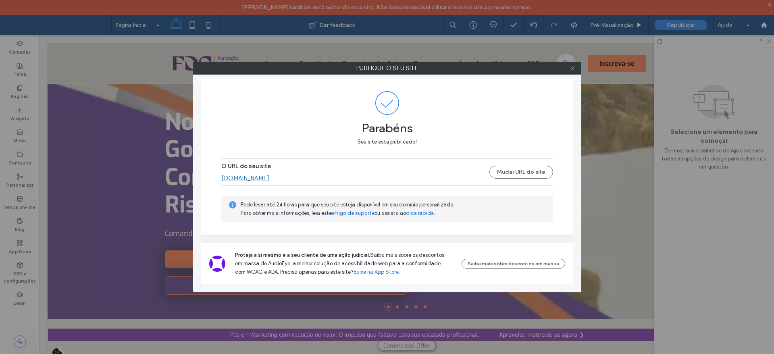
click at [574, 66] on icon at bounding box center [573, 68] width 6 height 6
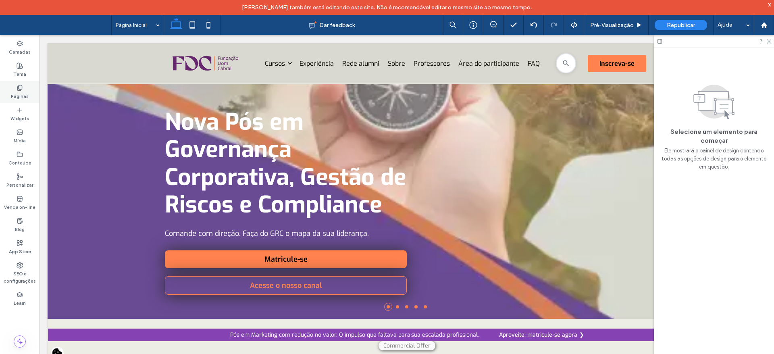
click at [20, 87] on icon at bounding box center [20, 88] width 6 height 6
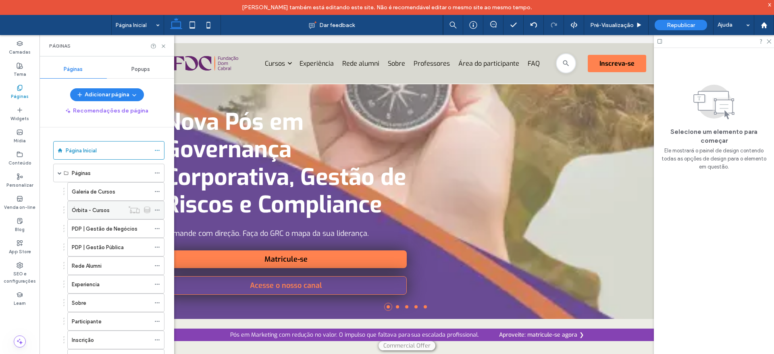
click at [91, 209] on label "Órbita - Cursos" at bounding box center [91, 210] width 38 height 14
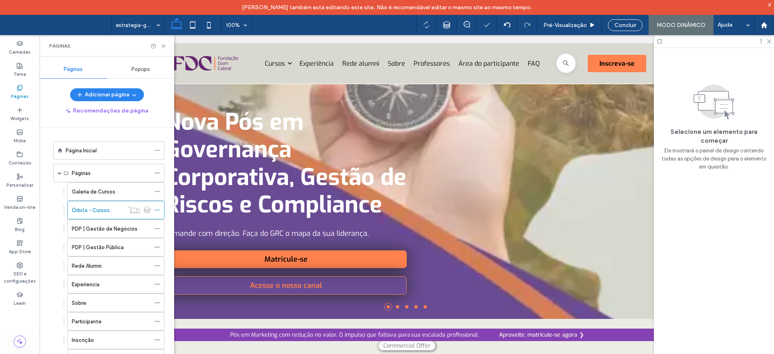
click at [163, 45] on icon at bounding box center [164, 46] width 6 height 6
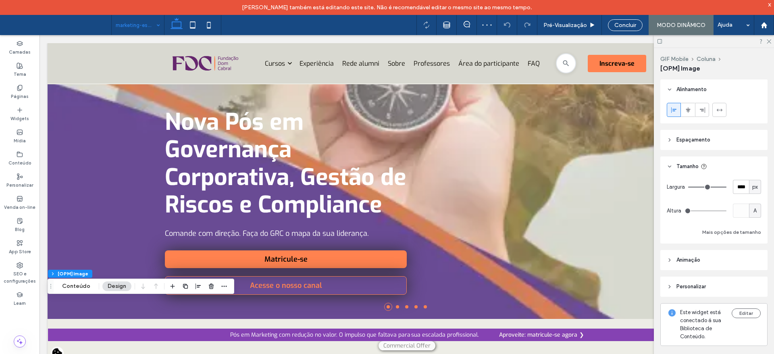
click at [753, 206] on div "A" at bounding box center [755, 211] width 12 height 14
click at [751, 279] on span "A" at bounding box center [749, 281] width 3 height 8
click at [753, 185] on span "px" at bounding box center [756, 187] width 6 height 8
click at [752, 255] on div "A" at bounding box center [749, 257] width 11 height 14
type input "*"
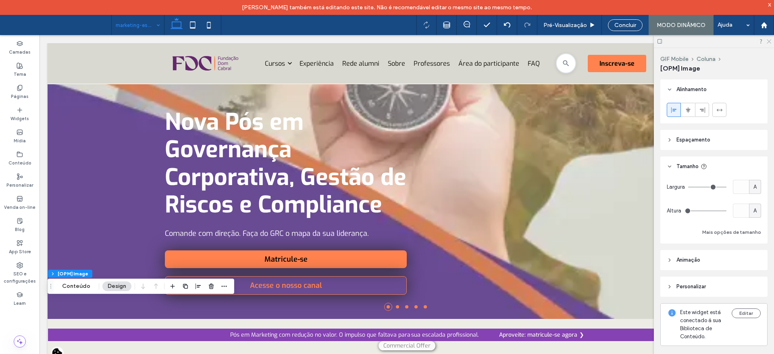
click at [766, 38] on icon at bounding box center [768, 40] width 5 height 5
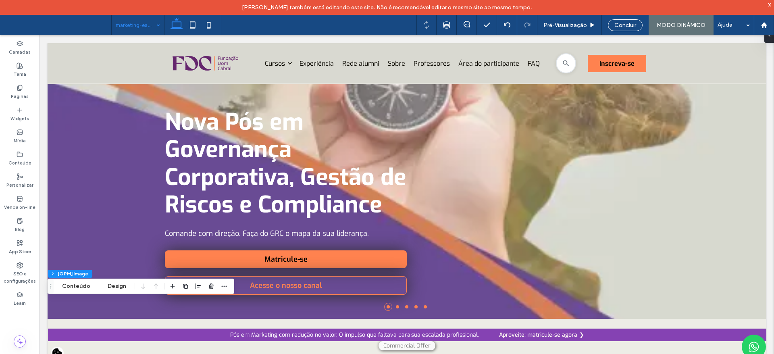
drag, startPoint x: 774, startPoint y: 72, endPoint x: 774, endPoint y: 93, distance: 21.0
click at [774, 93] on div at bounding box center [774, 177] width 0 height 354
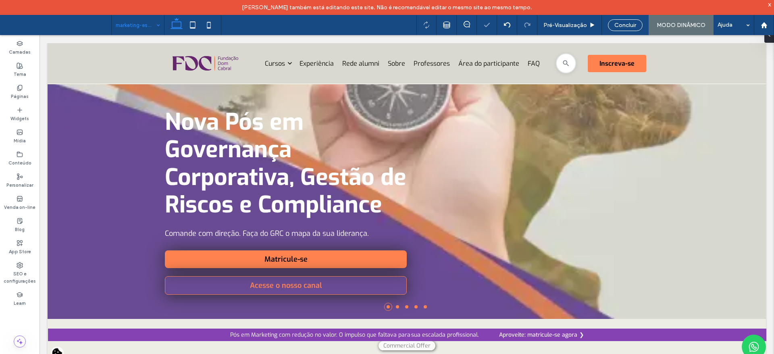
type input "****"
type input "***"
type input "****"
type input "***"
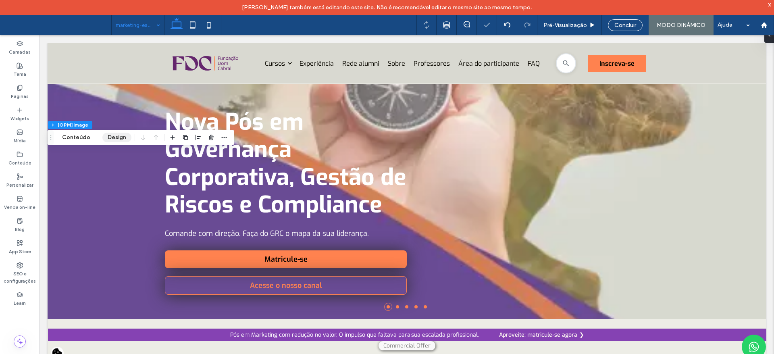
click at [110, 136] on button "Design" at bounding box center [116, 138] width 29 height 10
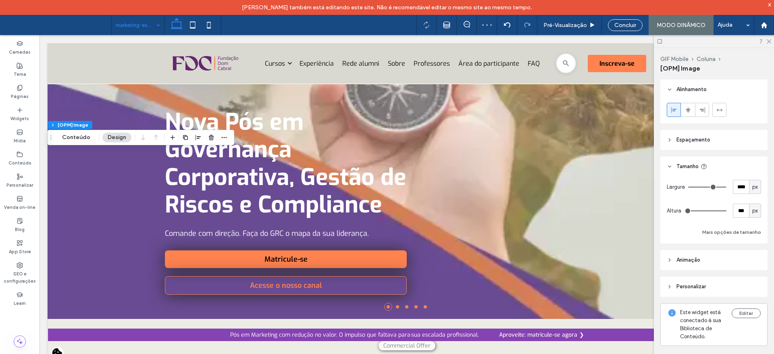
drag, startPoint x: 757, startPoint y: 186, endPoint x: 751, endPoint y: 189, distance: 6.7
click at [756, 186] on div "Largura **** px Altura *** px Mais opções de tamanho" at bounding box center [714, 210] width 107 height 67
click at [753, 190] on span "px" at bounding box center [756, 187] width 6 height 8
click at [750, 255] on div "A" at bounding box center [749, 257] width 11 height 14
type input "*"
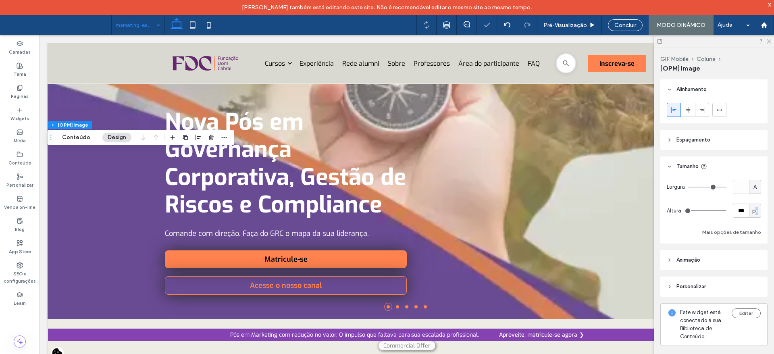
click at [753, 213] on span "px" at bounding box center [756, 211] width 6 height 8
click at [749, 284] on span "A" at bounding box center [749, 281] width 3 height 8
type input "*"
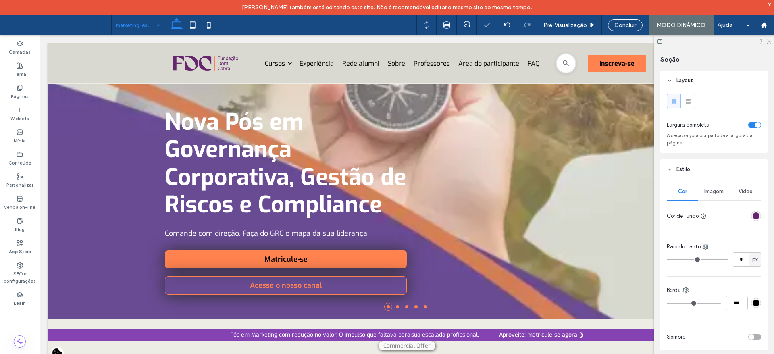
type input "***"
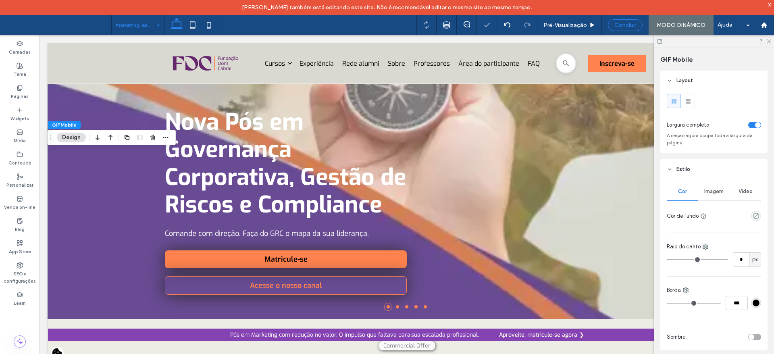
click at [624, 23] on span "Concluir" at bounding box center [626, 25] width 22 height 7
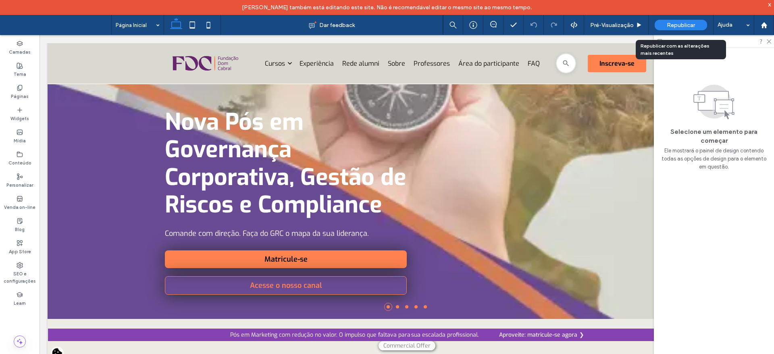
click at [675, 28] on span "Republicar" at bounding box center [681, 25] width 28 height 7
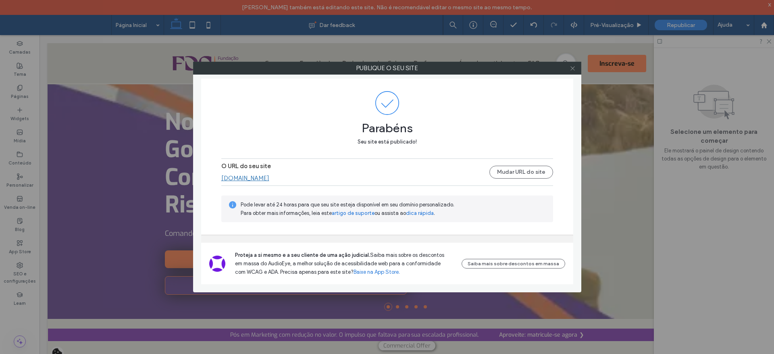
click at [571, 71] on icon at bounding box center [573, 68] width 6 height 6
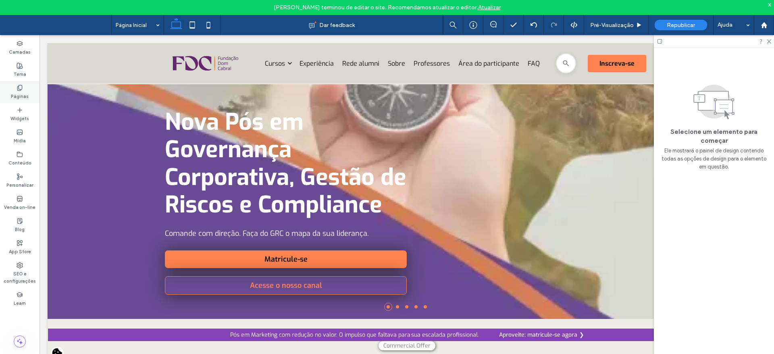
click at [13, 95] on label "Páginas" at bounding box center [20, 95] width 18 height 9
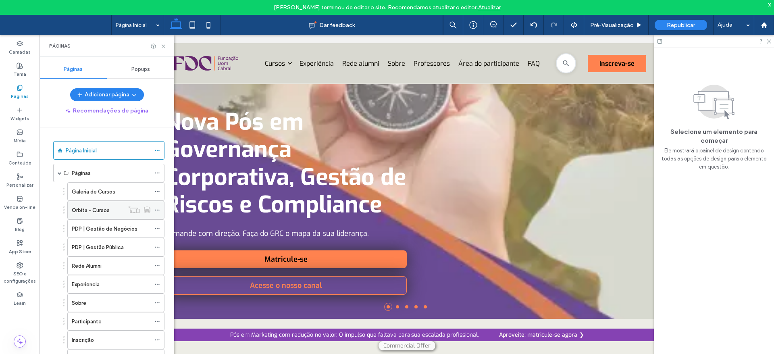
click at [96, 213] on label "Órbita - Cursos" at bounding box center [91, 210] width 38 height 14
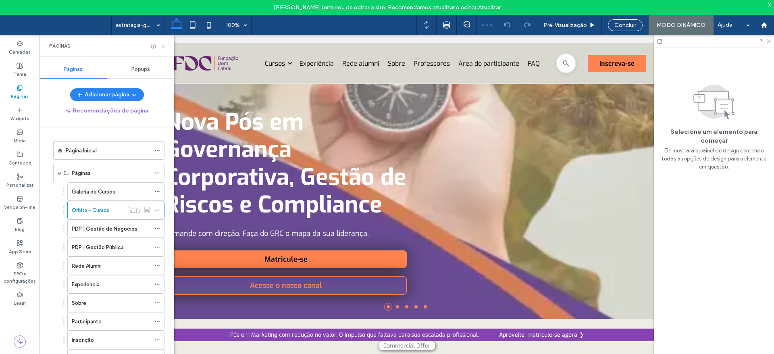
click at [163, 46] on icon at bounding box center [164, 46] width 6 height 6
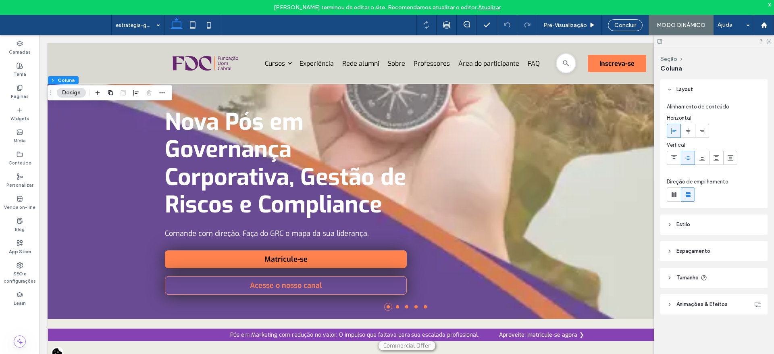
click at [681, 253] on span "Espaçamento" at bounding box center [694, 251] width 34 height 8
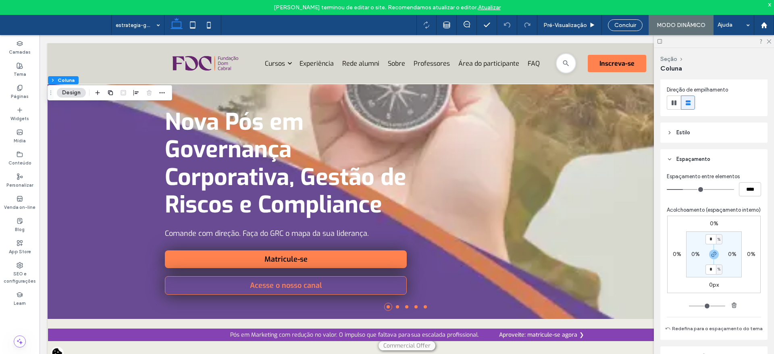
scroll to position [94, 0]
click at [669, 132] on icon at bounding box center [670, 131] width 6 height 6
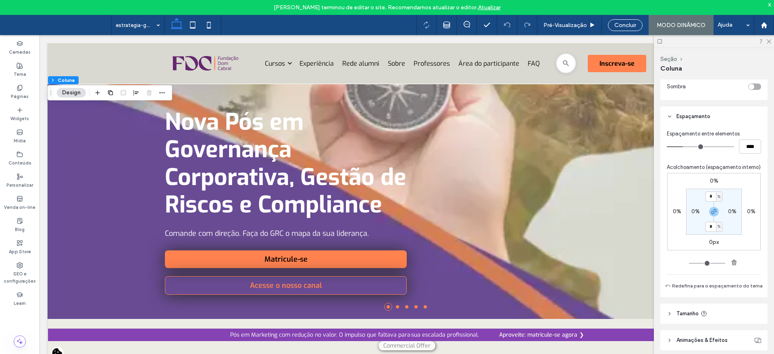
scroll to position [331, 0]
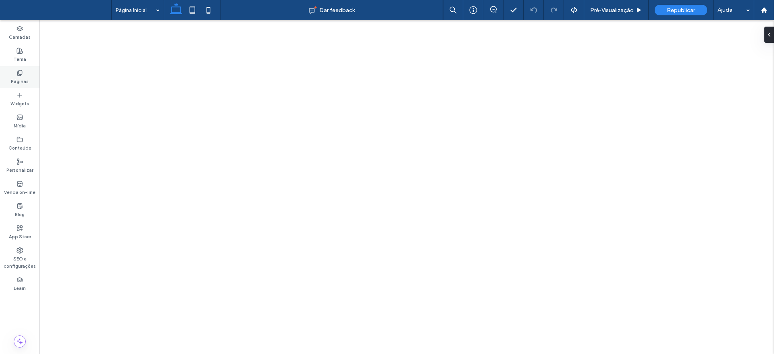
click at [24, 72] on div "Páginas" at bounding box center [20, 77] width 40 height 22
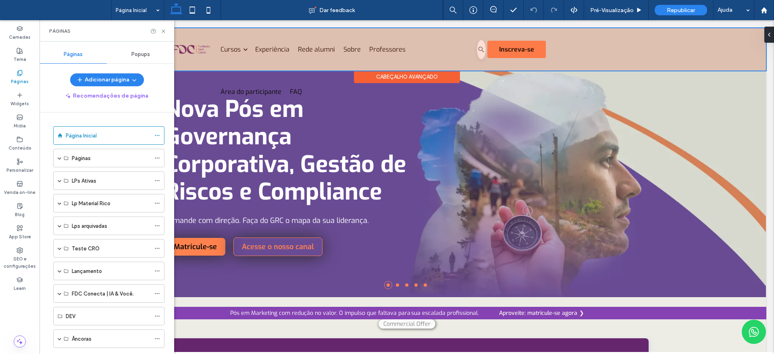
click at [284, 48] on div at bounding box center [407, 49] width 719 height 42
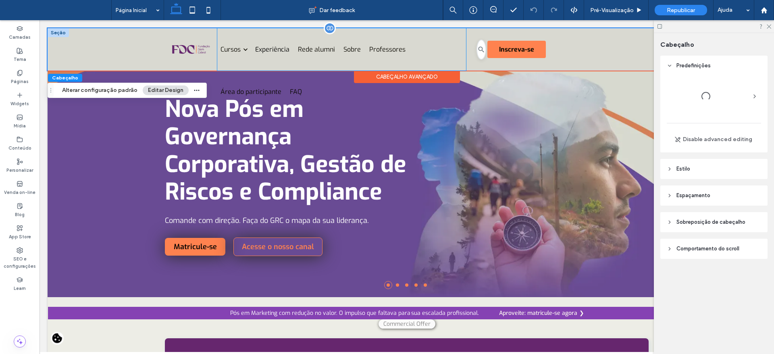
click at [287, 50] on ul "Cursos Caminhos para você chegar mais alto. Ver todos os cursos Todos os cursos…" at bounding box center [341, 49] width 249 height 42
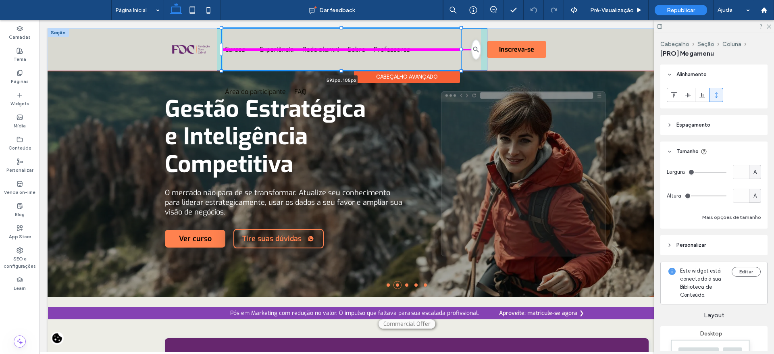
drag, startPoint x: 461, startPoint y: 49, endPoint x: 457, endPoint y: 52, distance: 5.6
click at [222, 29] on div at bounding box center [222, 28] width 0 height 0
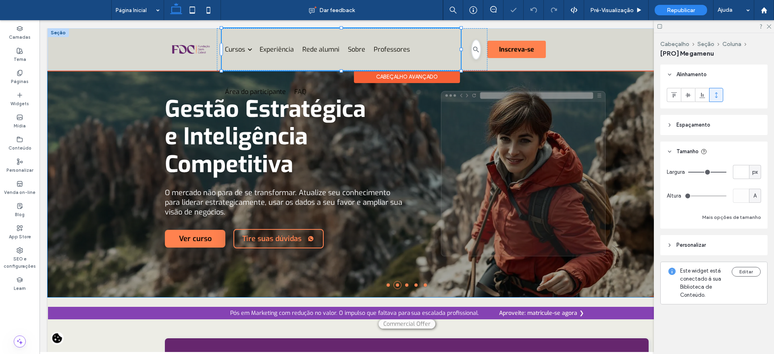
type input "***"
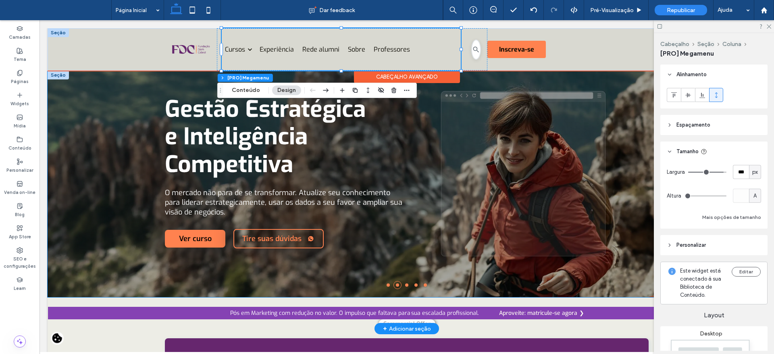
click at [255, 140] on h2 "Gestão Estratégica e Inteligência Competitiva" at bounding box center [286, 137] width 242 height 83
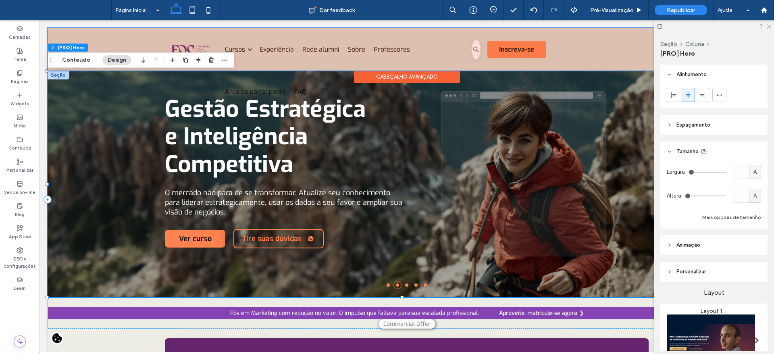
click at [301, 82] on link "FAQ" at bounding box center [300, 92] width 16 height 42
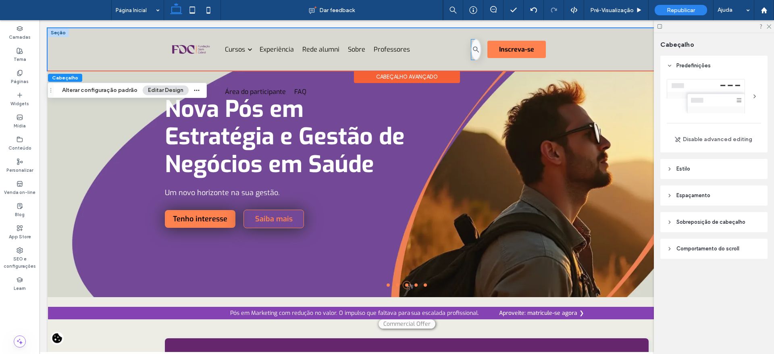
click at [471, 45] on div at bounding box center [476, 49] width 10 height 21
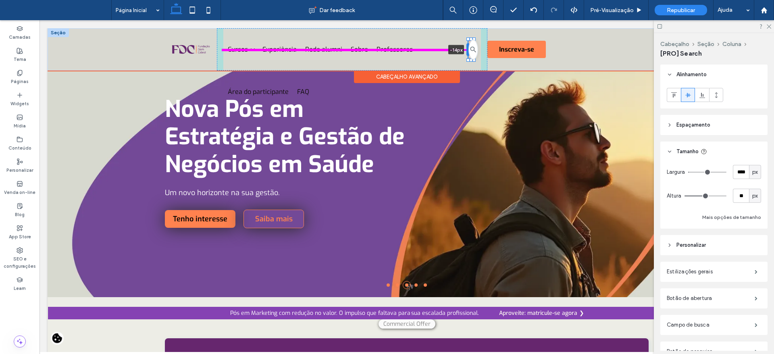
drag, startPoint x: 468, startPoint y: 49, endPoint x: 462, endPoint y: 49, distance: 5.6
click at [467, 49] on div at bounding box center [468, 49] width 3 height 13
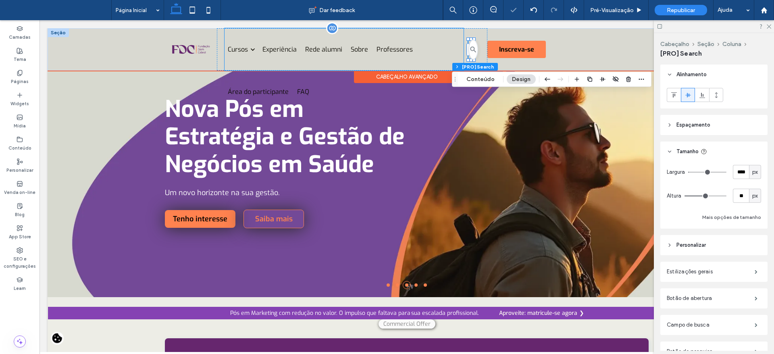
click at [434, 36] on ul "Cursos Caminhos para você chegar mais alto. Ver todos os cursos Todos os cursos…" at bounding box center [344, 49] width 239 height 42
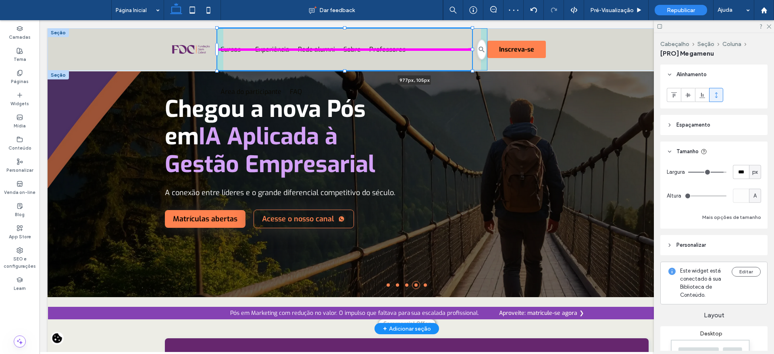
drag, startPoint x: 459, startPoint y: 50, endPoint x: 534, endPoint y: 92, distance: 85.6
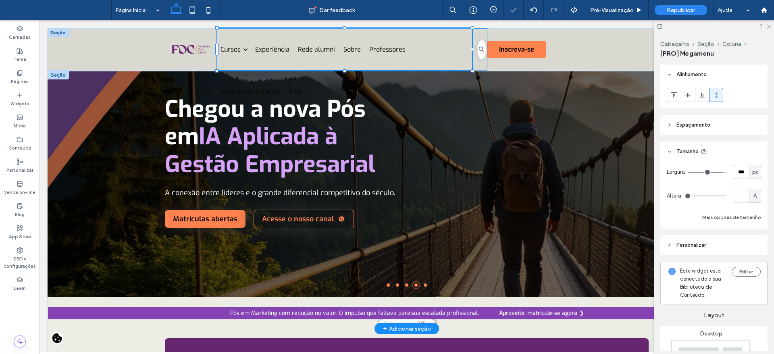
type input "***"
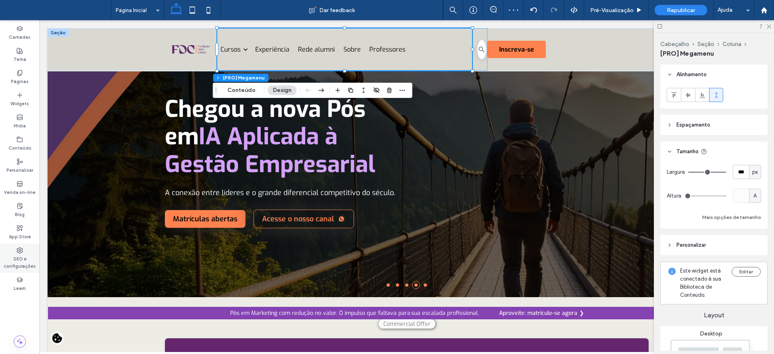
click at [21, 254] on label "SEO e configurações" at bounding box center [20, 262] width 40 height 16
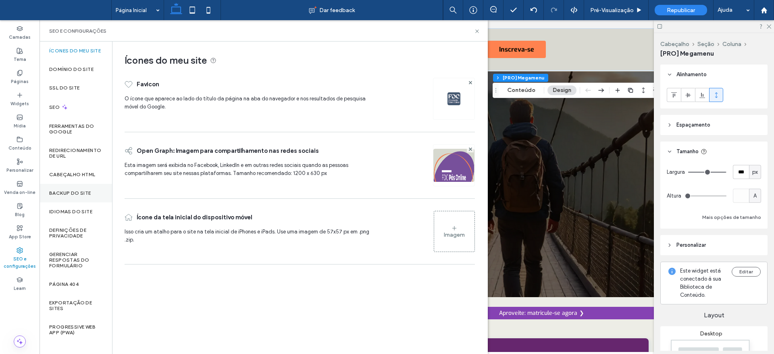
click at [61, 189] on div "Backup do Site" at bounding box center [76, 193] width 73 height 19
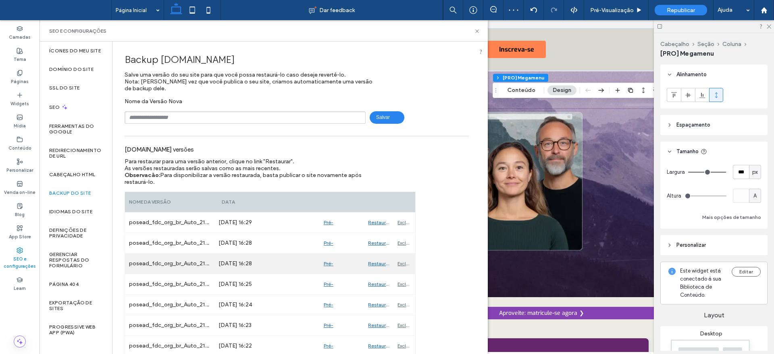
click at [327, 265] on div "Pré-Visualizaçāo" at bounding box center [342, 264] width 45 height 20
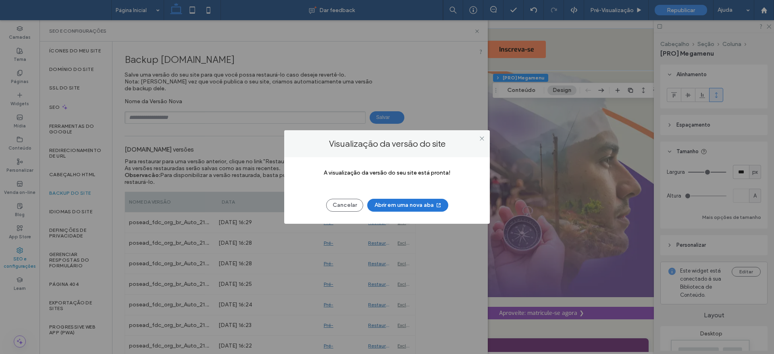
click at [399, 199] on button "Abrir em uma nova aba" at bounding box center [407, 205] width 81 height 13
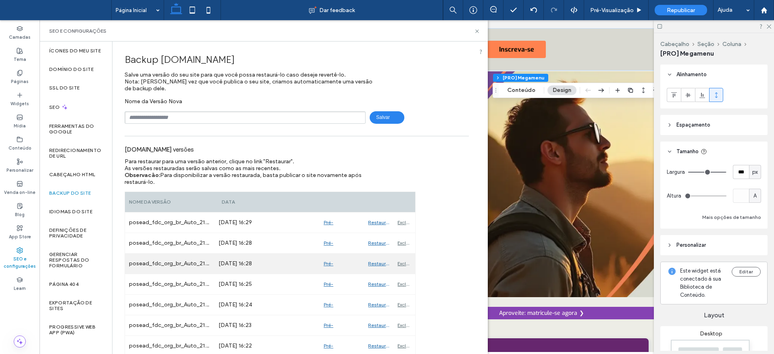
click at [376, 263] on div "Restaurar" at bounding box center [378, 264] width 29 height 20
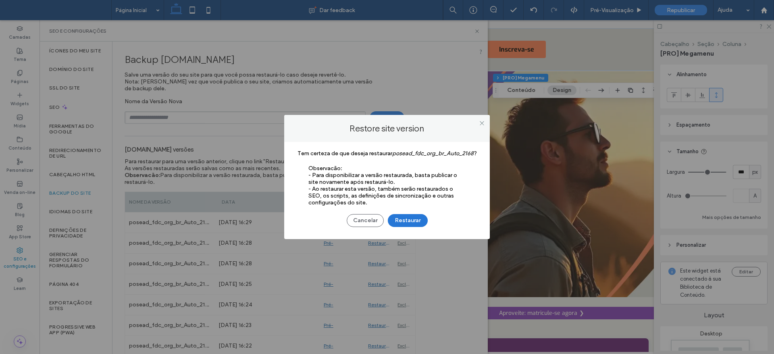
click at [410, 219] on button "Restaurar" at bounding box center [408, 220] width 40 height 13
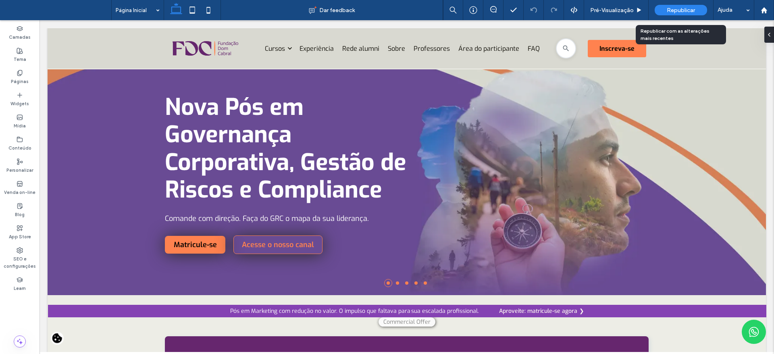
click at [673, 10] on span "Republicar" at bounding box center [681, 10] width 28 height 7
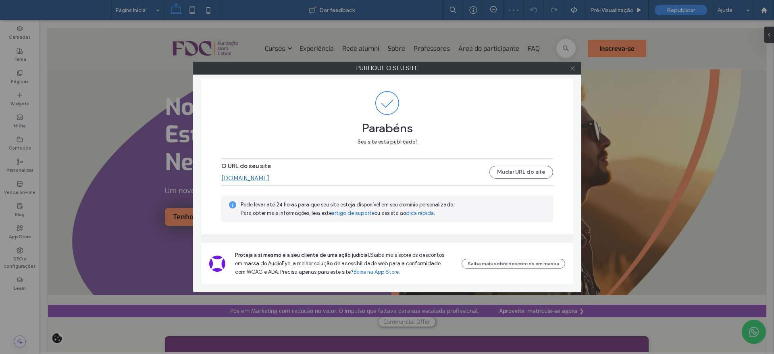
click at [574, 69] on icon at bounding box center [573, 68] width 6 height 6
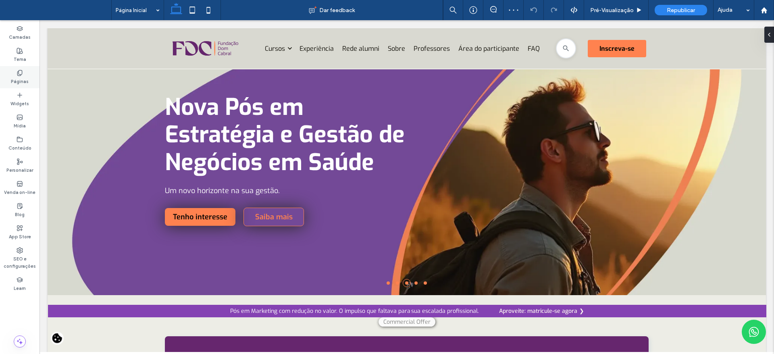
click at [28, 73] on div "Páginas" at bounding box center [20, 77] width 40 height 22
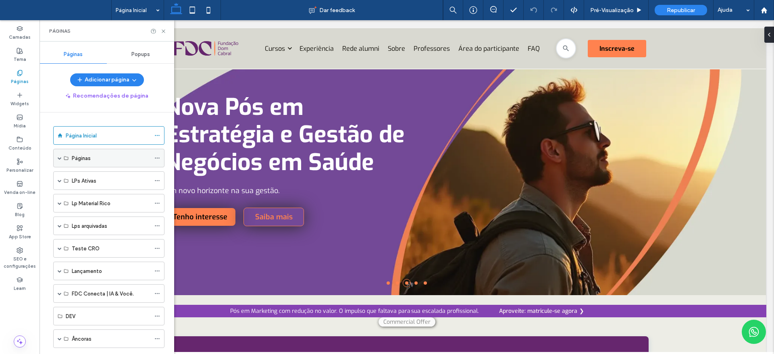
click at [60, 160] on span at bounding box center [60, 158] width 4 height 18
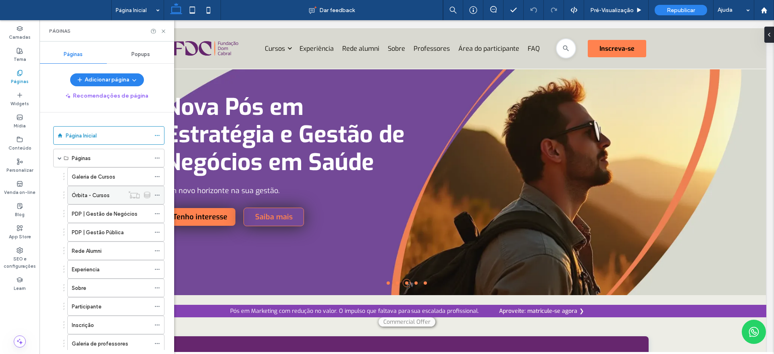
click at [86, 194] on label "Órbita - Cursos" at bounding box center [91, 195] width 38 height 14
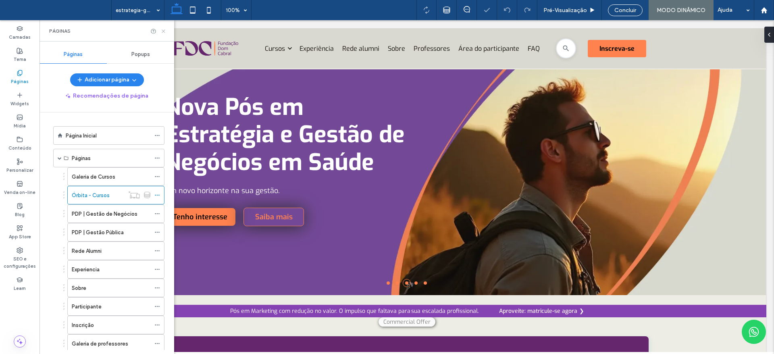
click at [162, 31] on icon at bounding box center [164, 31] width 6 height 6
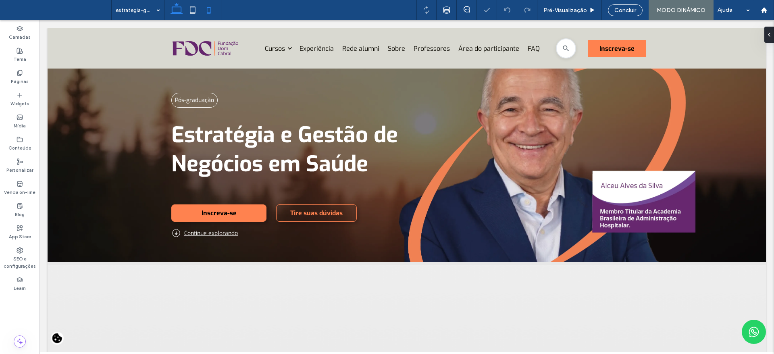
click at [211, 12] on use at bounding box center [209, 10] width 4 height 6
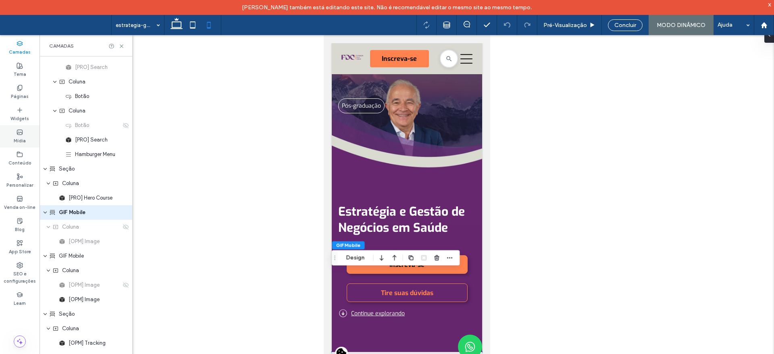
click at [16, 144] on label "Mídia" at bounding box center [20, 140] width 12 height 9
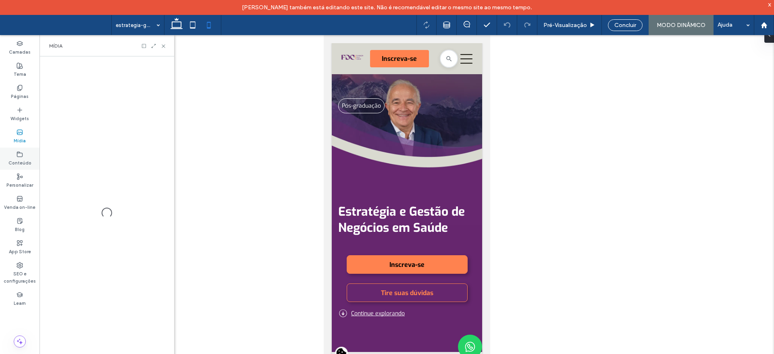
click at [19, 156] on use at bounding box center [19, 154] width 5 height 5
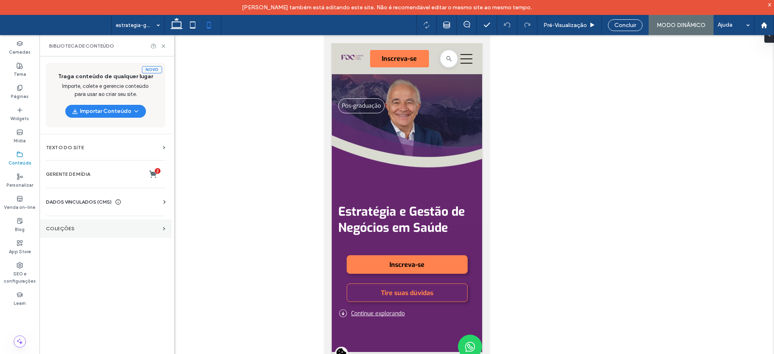
click at [66, 232] on section "COLEÇÕES" at bounding box center [106, 228] width 132 height 19
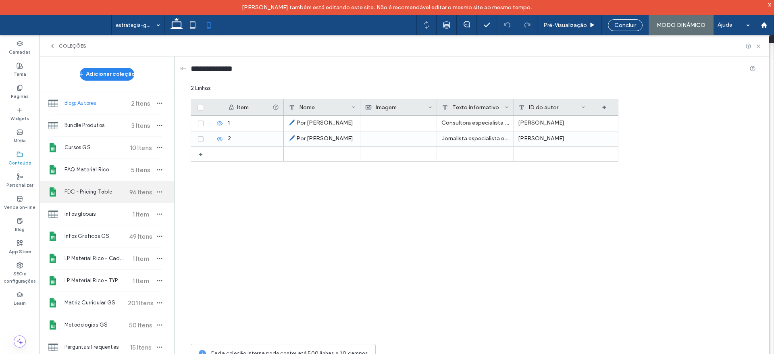
click at [89, 198] on div "FDC - Pricing Table 96 Itens" at bounding box center [107, 192] width 135 height 22
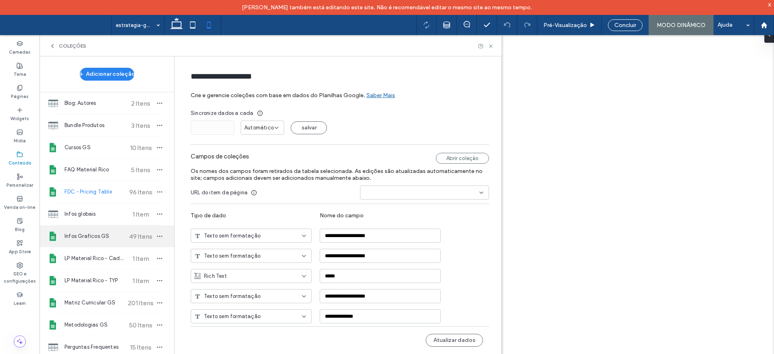
click at [79, 241] on div "Infos Graficos GS 49 Itens" at bounding box center [107, 236] width 135 height 22
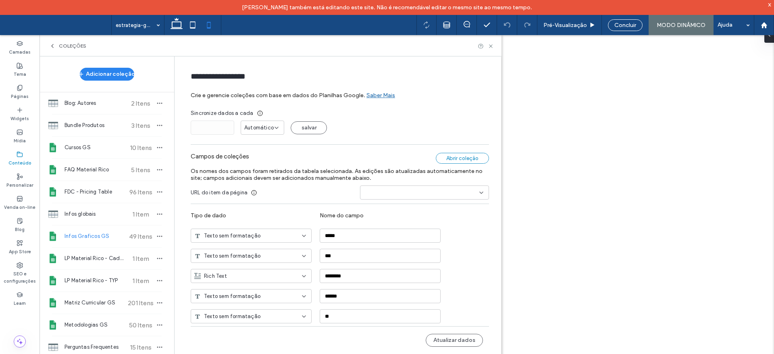
click at [466, 161] on div "Abrir coleção" at bounding box center [462, 158] width 53 height 11
click at [446, 343] on button "Atualizar dados" at bounding box center [454, 340] width 57 height 13
click at [89, 144] on span "Cursos GS" at bounding box center [95, 148] width 60 height 8
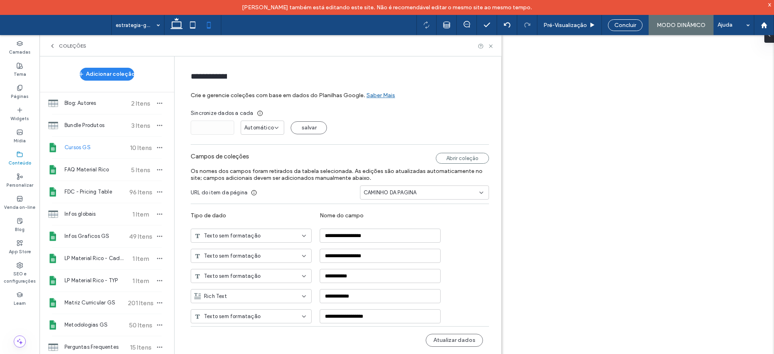
type input "*********"
click at [454, 156] on div "Abrir coleção" at bounding box center [462, 158] width 53 height 11
click at [450, 338] on button "Atualizar dados" at bounding box center [454, 340] width 57 height 13
click at [156, 147] on icon "button" at bounding box center [159, 147] width 6 height 6
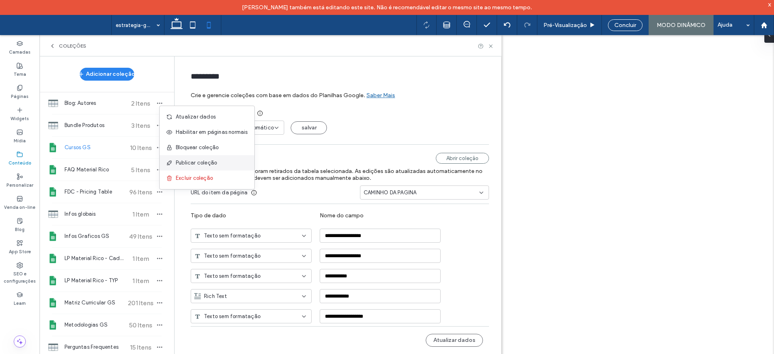
click at [180, 161] on span "Publicar coleção" at bounding box center [196, 163] width 41 height 8
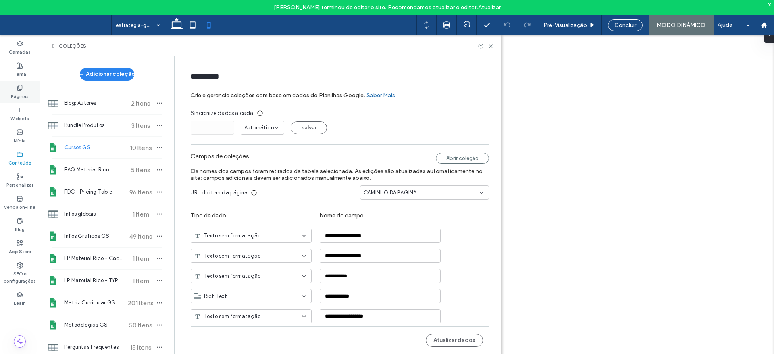
click at [22, 85] on icon at bounding box center [20, 88] width 6 height 6
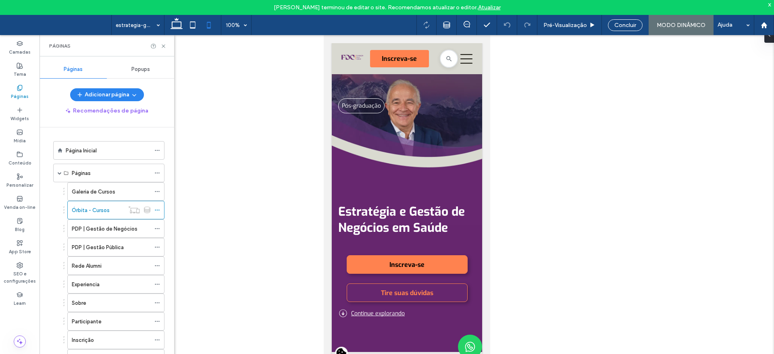
drag, startPoint x: 170, startPoint y: 139, endPoint x: 171, endPoint y: 161, distance: 21.4
click at [171, 190] on div "Página Inicial Páginas Galeria de Cursos Órbita - Cursos PDP | Gestão de Negóci…" at bounding box center [111, 246] width 125 height 238
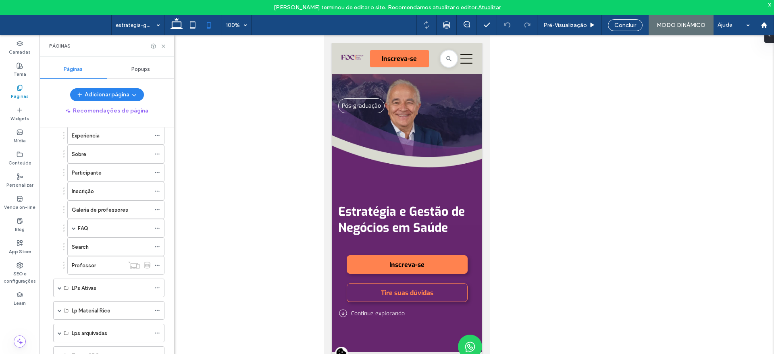
scroll to position [223, 0]
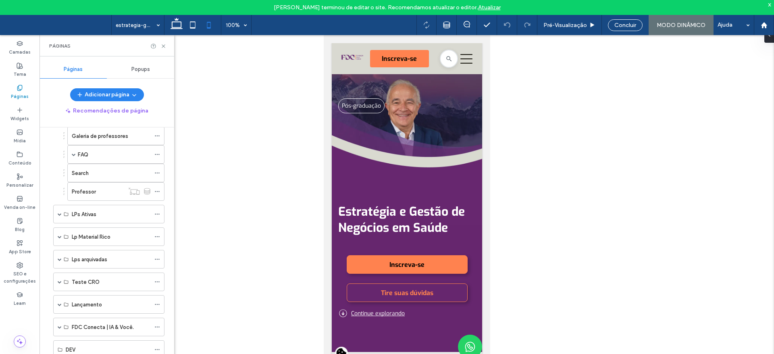
click at [61, 273] on span at bounding box center [60, 282] width 4 height 18
click at [99, 331] on label "[CRO] Variante -B Órbita - Cursos" at bounding box center [113, 338] width 83 height 14
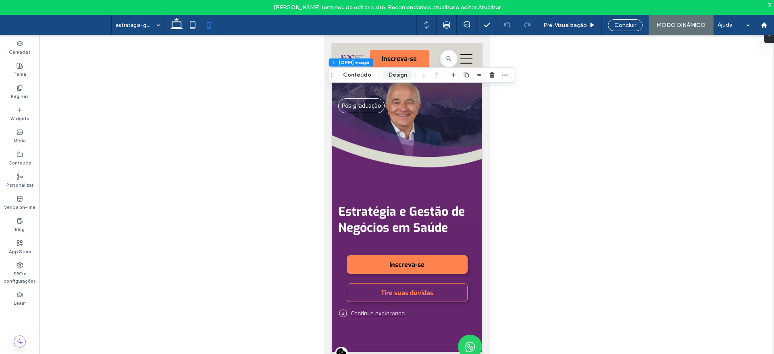
click at [403, 72] on button "Design" at bounding box center [398, 75] width 29 height 10
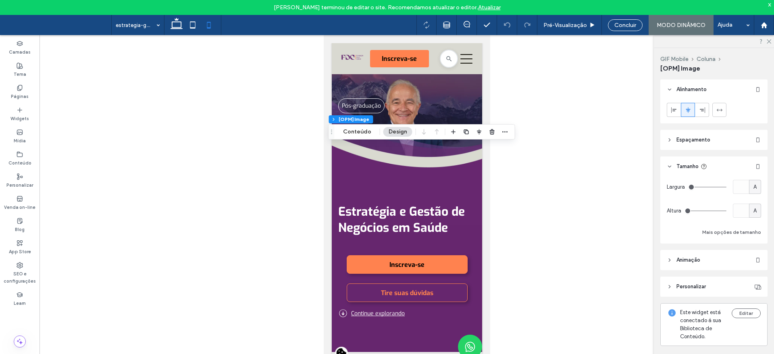
click at [706, 137] on span "Espaçamento" at bounding box center [694, 140] width 34 height 8
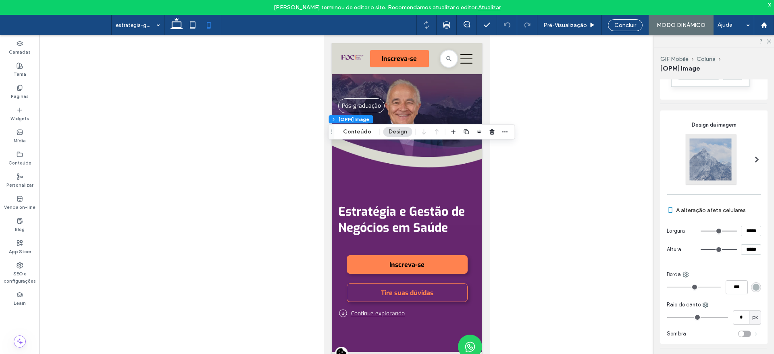
scroll to position [467, 0]
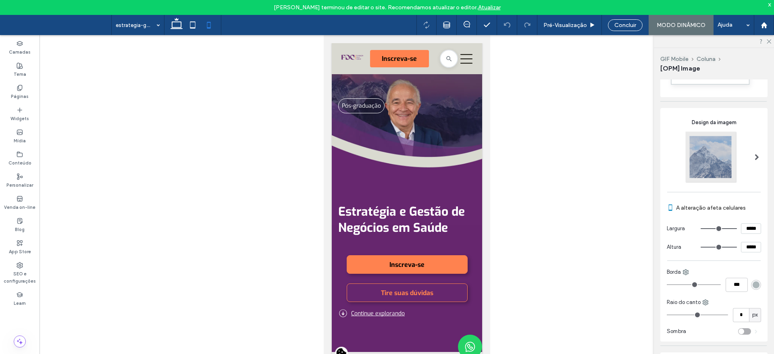
type input "***"
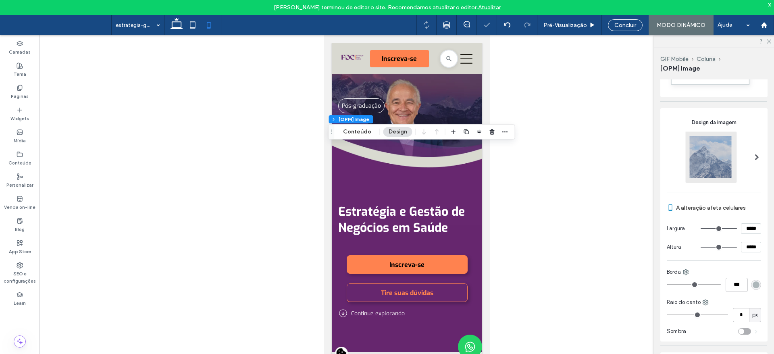
click at [211, 29] on icon at bounding box center [209, 25] width 16 height 16
click at [582, 20] on div "Pré-Visualizaçāo" at bounding box center [570, 25] width 65 height 20
click at [174, 25] on icon at bounding box center [177, 25] width 16 height 16
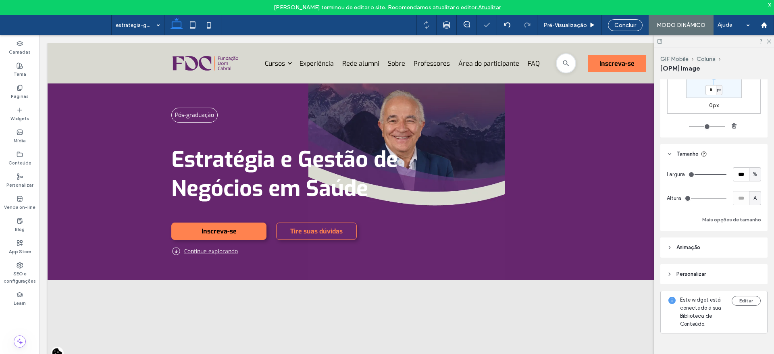
type input "*"
type input "***"
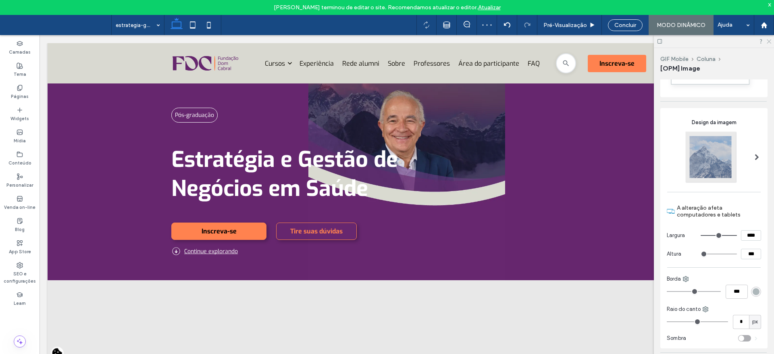
click at [770, 43] on icon at bounding box center [768, 40] width 5 height 5
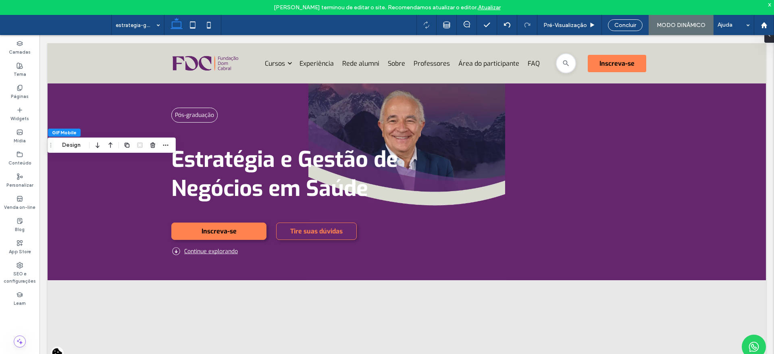
click at [74, 132] on span "GIF Mobile" at bounding box center [64, 132] width 25 height 6
click at [77, 140] on button "Design" at bounding box center [71, 145] width 29 height 10
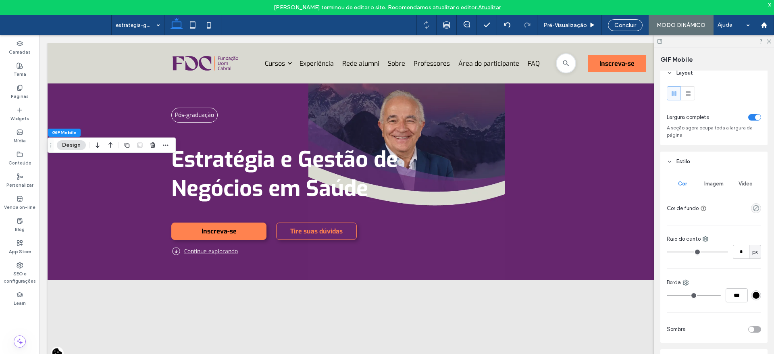
scroll to position [0, 0]
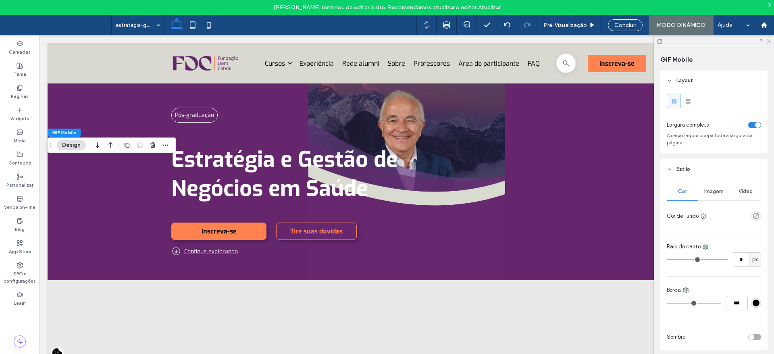
click at [755, 123] on div "toggle" at bounding box center [758, 125] width 6 height 6
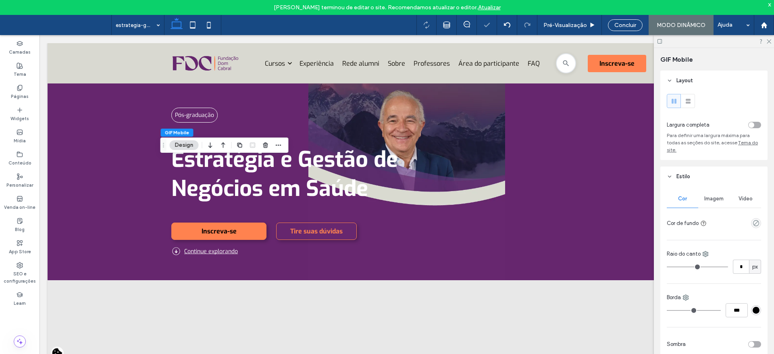
click at [751, 123] on div "toggle" at bounding box center [755, 125] width 13 height 6
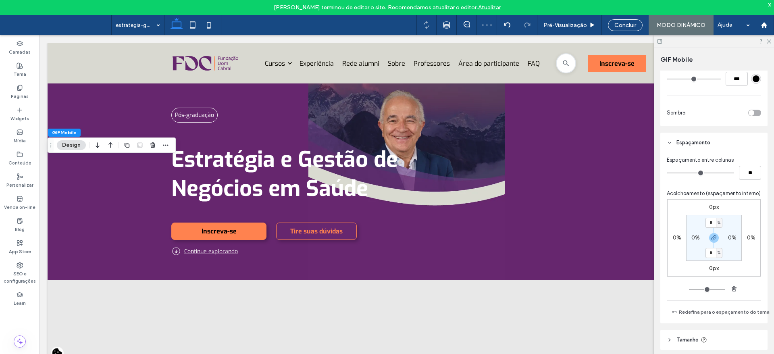
scroll to position [230, 0]
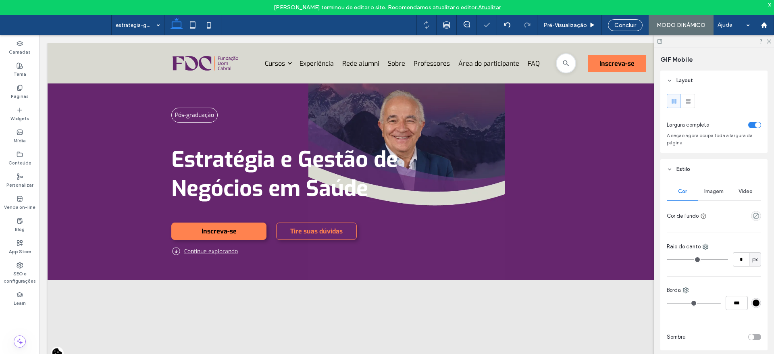
type input "*"
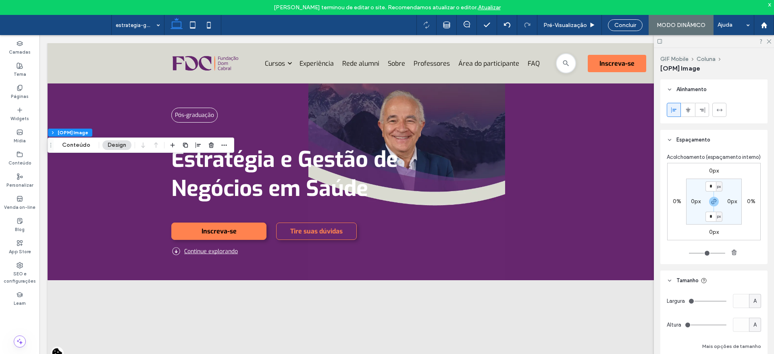
click at [671, 141] on icon at bounding box center [670, 140] width 6 height 6
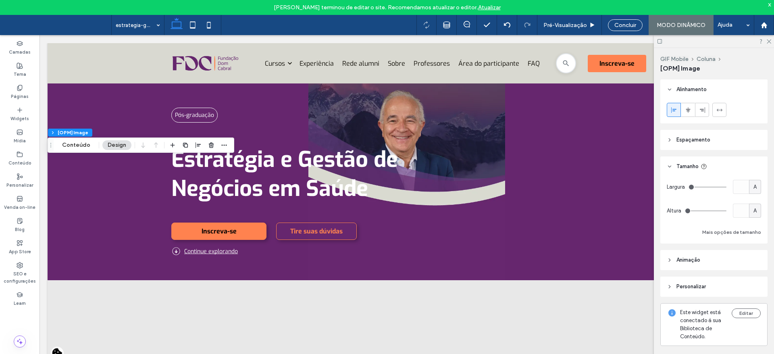
click at [754, 207] on span "A" at bounding box center [755, 211] width 3 height 8
click at [751, 278] on span "A" at bounding box center [749, 281] width 3 height 8
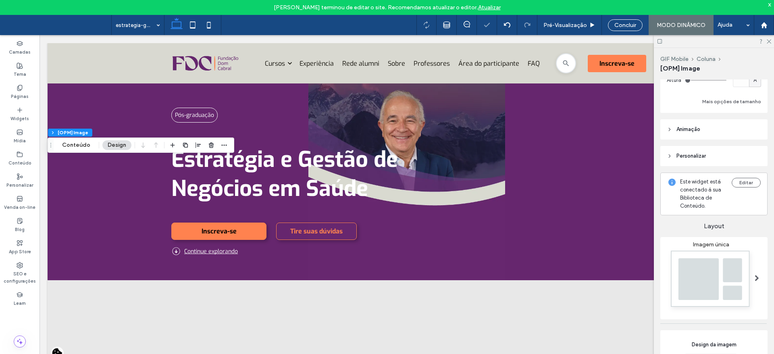
scroll to position [120, 0]
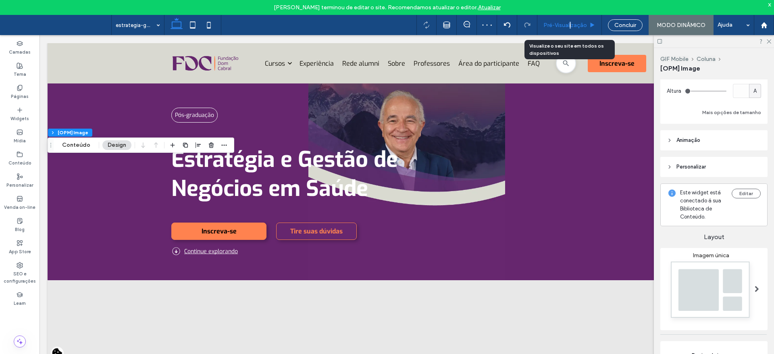
click at [571, 28] on span "Pré-Visualizaçāo" at bounding box center [566, 25] width 44 height 7
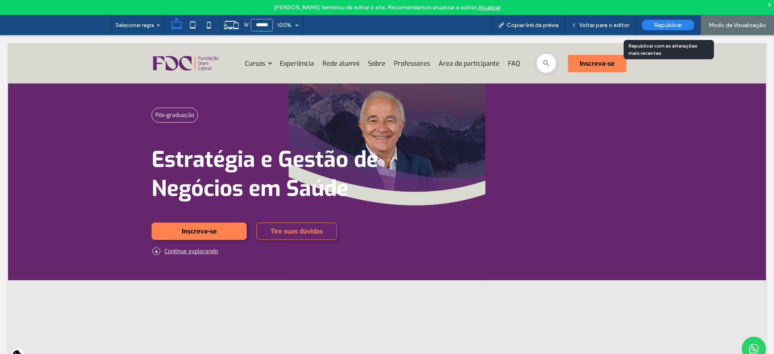
click at [666, 27] on span "Republicar" at bounding box center [668, 25] width 28 height 7
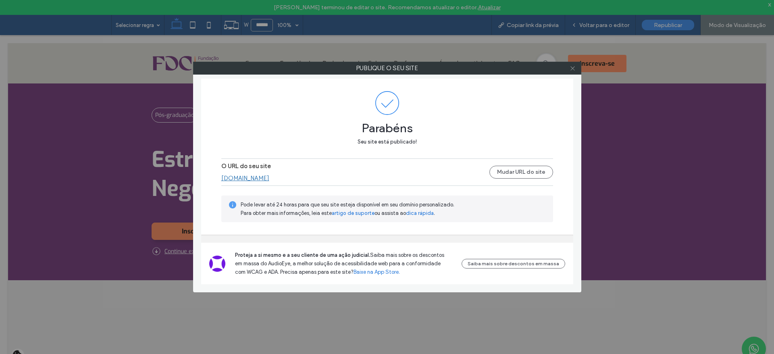
click at [572, 69] on icon at bounding box center [573, 68] width 6 height 6
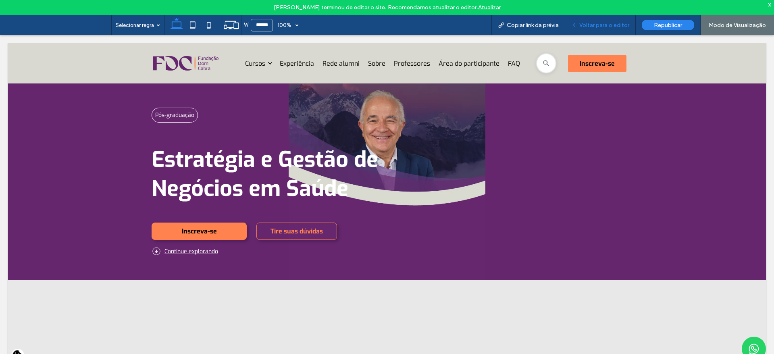
click at [594, 23] on span "Voltar para o editor" at bounding box center [605, 25] width 50 height 7
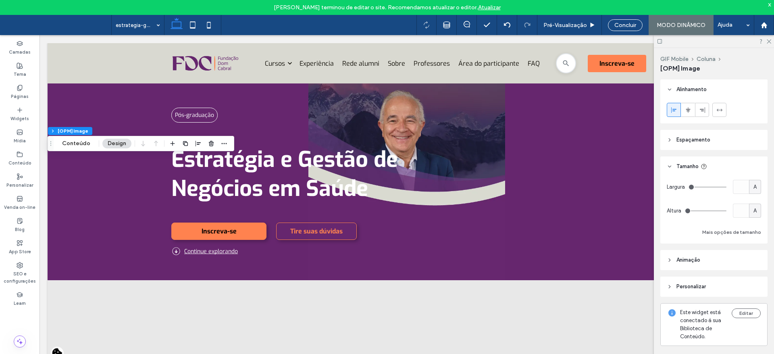
click at [672, 144] on header "Espaçamento" at bounding box center [714, 140] width 107 height 20
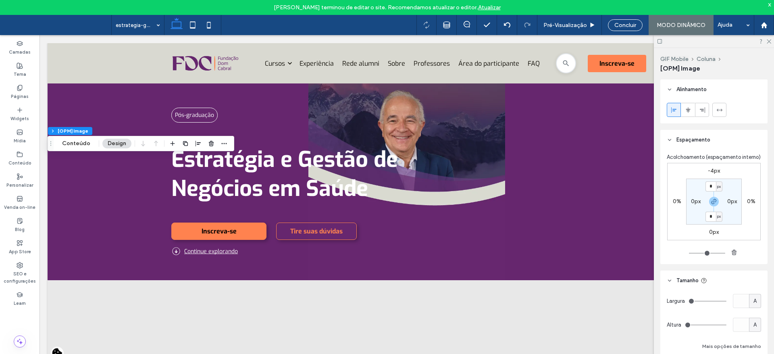
click at [711, 174] on label "-4px" at bounding box center [714, 170] width 12 height 7
type input "*"
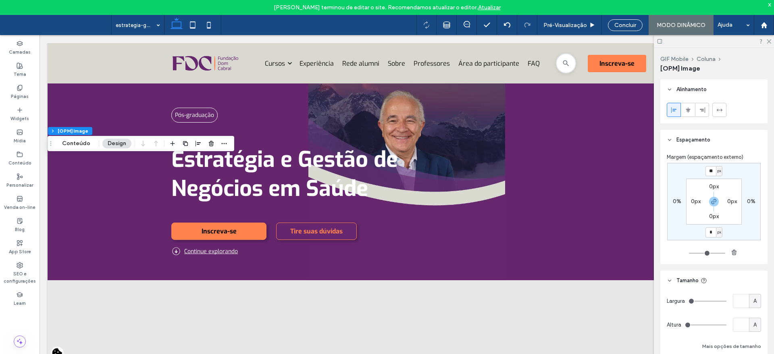
click at [716, 171] on div "px" at bounding box center [719, 171] width 6 height 10
click at [714, 170] on span "px" at bounding box center [717, 171] width 6 height 8
click at [707, 169] on input "**" at bounding box center [711, 171] width 10 height 10
type input "*"
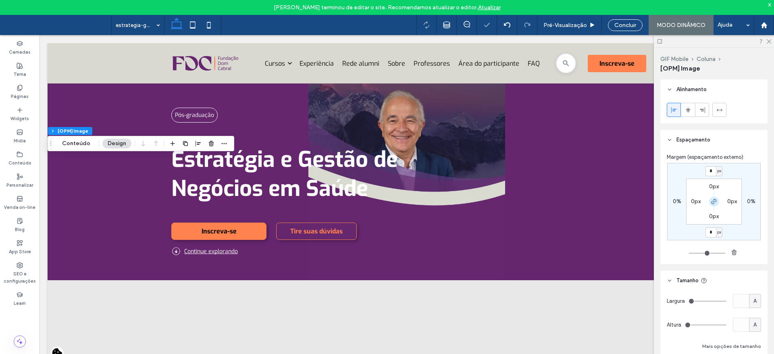
click at [707, 200] on div at bounding box center [714, 202] width 18 height 10
click at [711, 204] on icon "button" at bounding box center [714, 201] width 6 height 6
click at [767, 42] on icon at bounding box center [768, 40] width 5 height 5
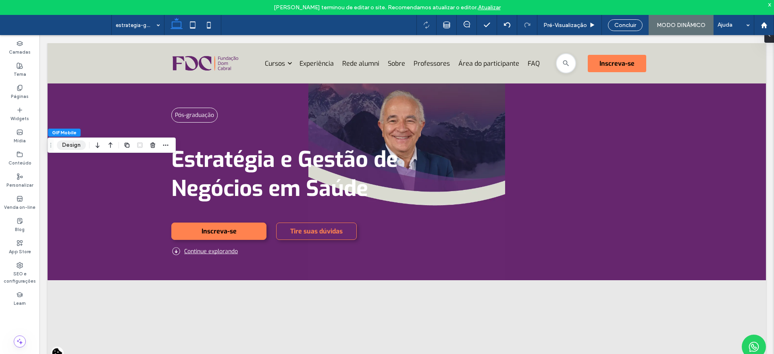
click at [61, 146] on button "Design" at bounding box center [71, 145] width 29 height 10
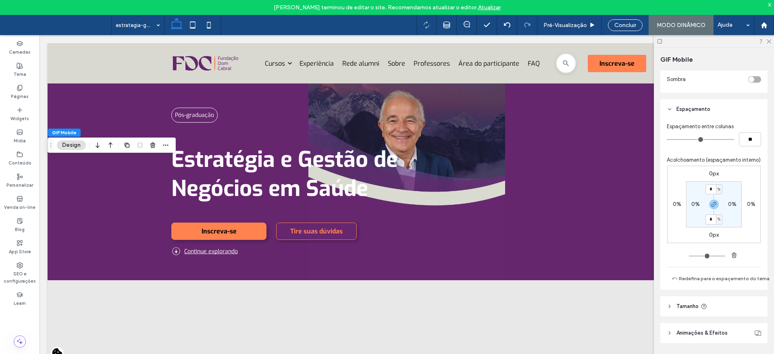
scroll to position [282, 0]
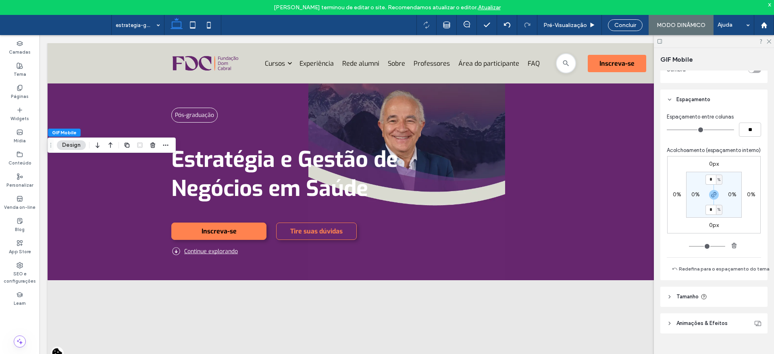
click at [679, 293] on span "Tamanho" at bounding box center [688, 297] width 22 height 8
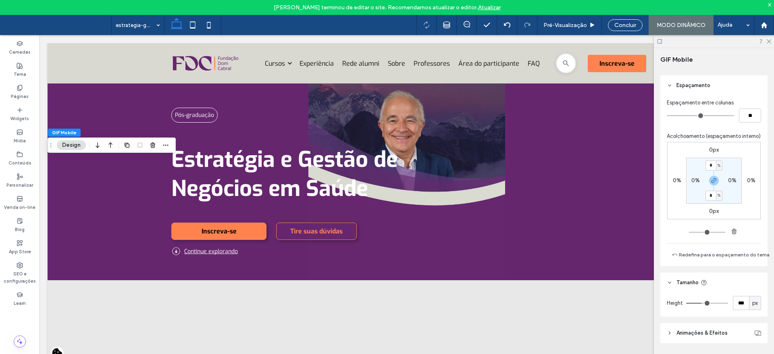
click at [753, 307] on span "px" at bounding box center [756, 303] width 6 height 8
click at [753, 300] on div "A" at bounding box center [749, 297] width 11 height 14
type input "*"
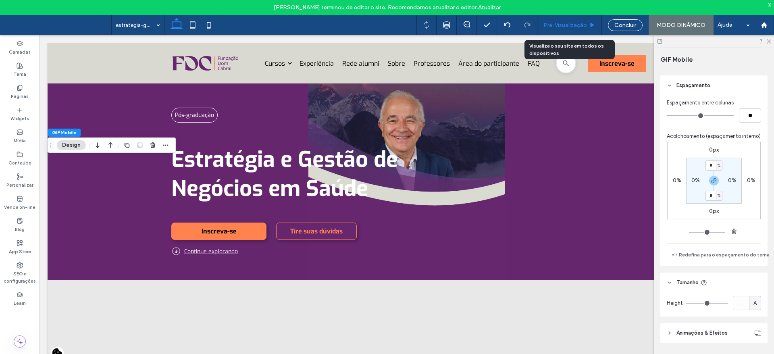
click at [562, 24] on span "Pré-Visualizaçāo" at bounding box center [566, 25] width 44 height 7
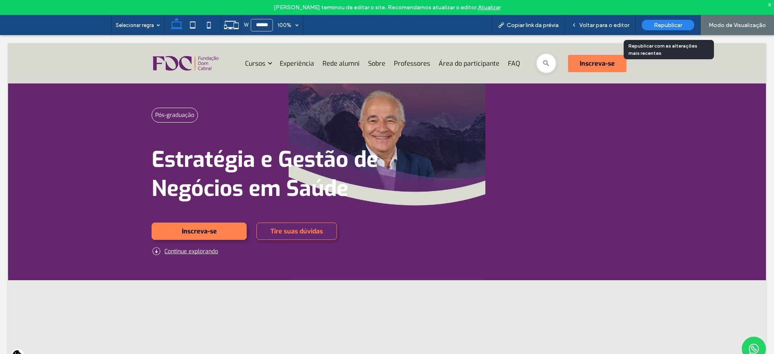
click at [663, 26] on span "Republicar" at bounding box center [668, 25] width 28 height 7
